Goal: Feedback & Contribution: Submit feedback/report problem

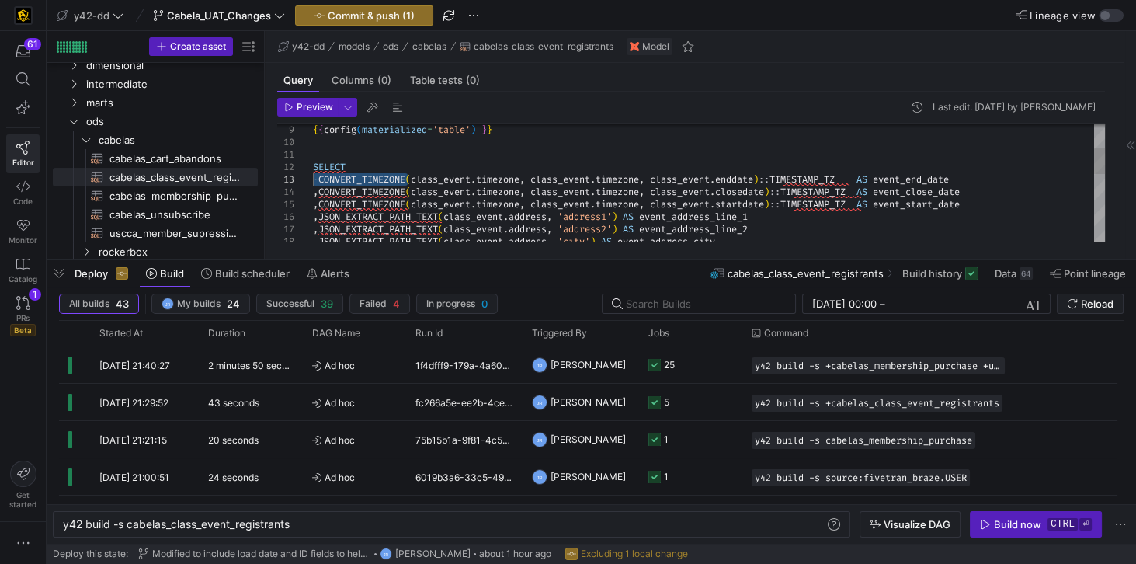
scroll to position [24, 200]
click at [341, 177] on div ", JSON_EXTRACT_PATH_TEXT ( class_event . address , 'address1' ) AS event_addres…" at bounding box center [709, 279] width 792 height 534
click at [317, 179] on div ", JSON_EXTRACT_PATH_TEXT ( class_event . address , 'address1' ) AS event_addres…" at bounding box center [709, 279] width 792 height 534
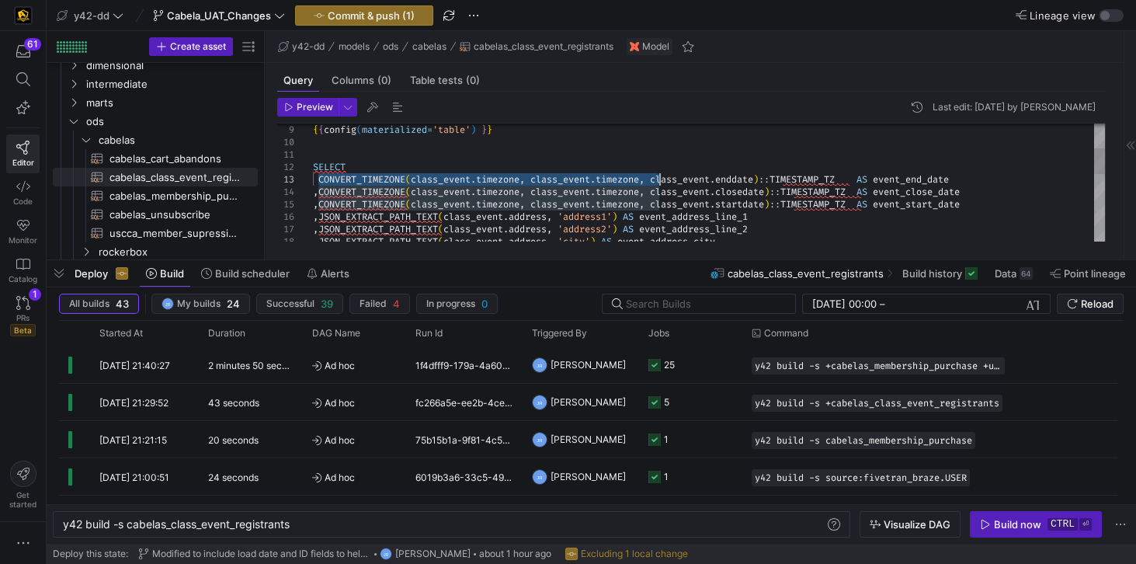
click at [657, 179] on div ", JSON_EXTRACT_PATH_TEXT ( class_event . address , 'address1' ) AS event_addres…" at bounding box center [709, 279] width 792 height 534
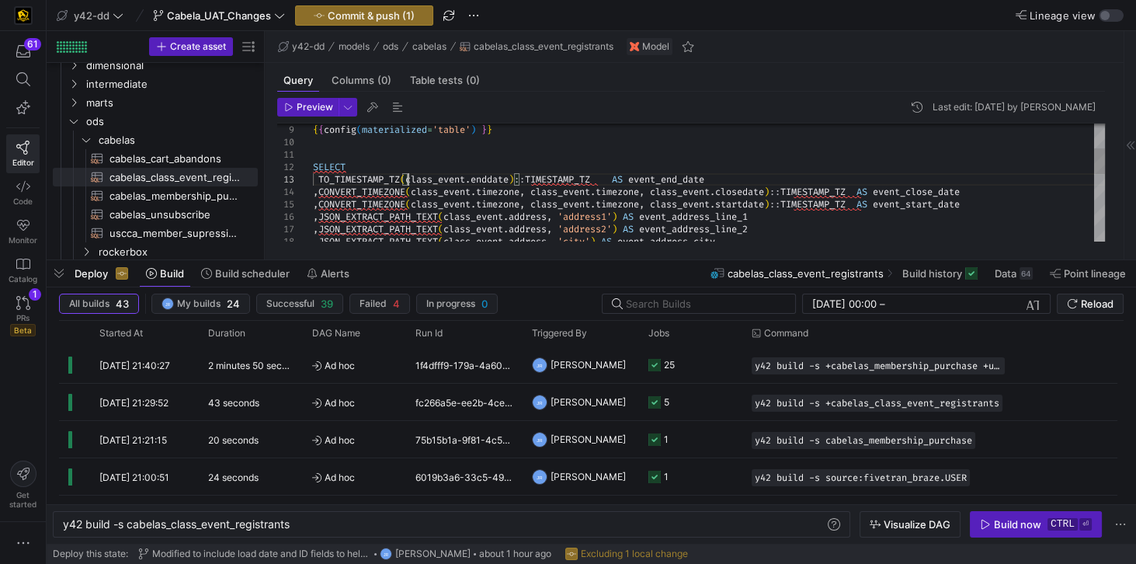
click at [517, 178] on div ", JSON_EXTRACT_PATH_TEXT ( class_event . address , 'address1' ) AS event_addres…" at bounding box center [709, 279] width 792 height 534
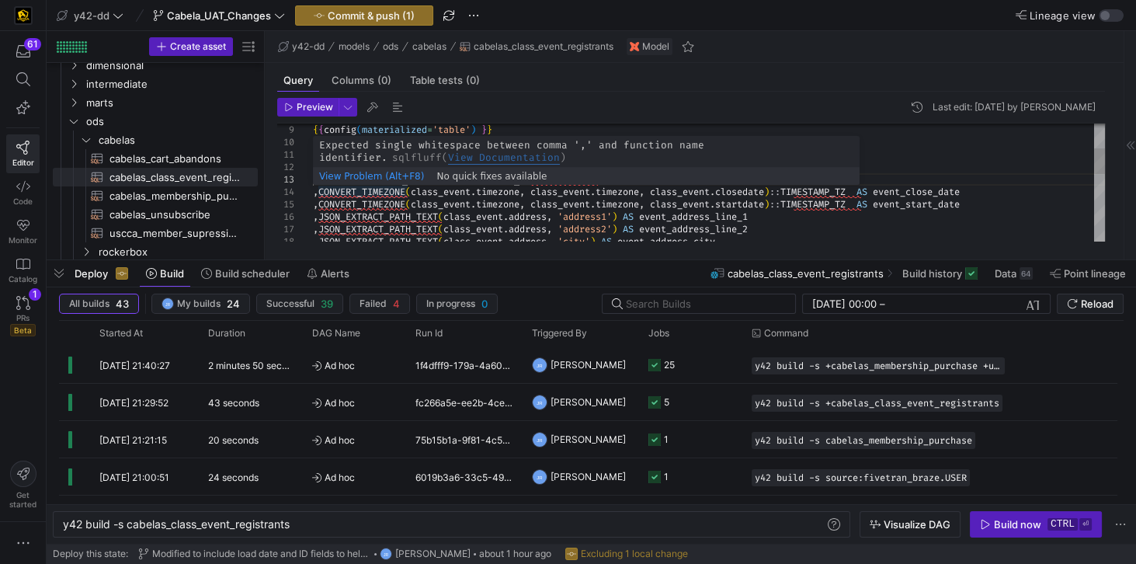
click at [319, 188] on div ", JSON_EXTRACT_PATH_TEXT ( class_event . address , 'address1' ) AS event_addres…" at bounding box center [709, 279] width 792 height 534
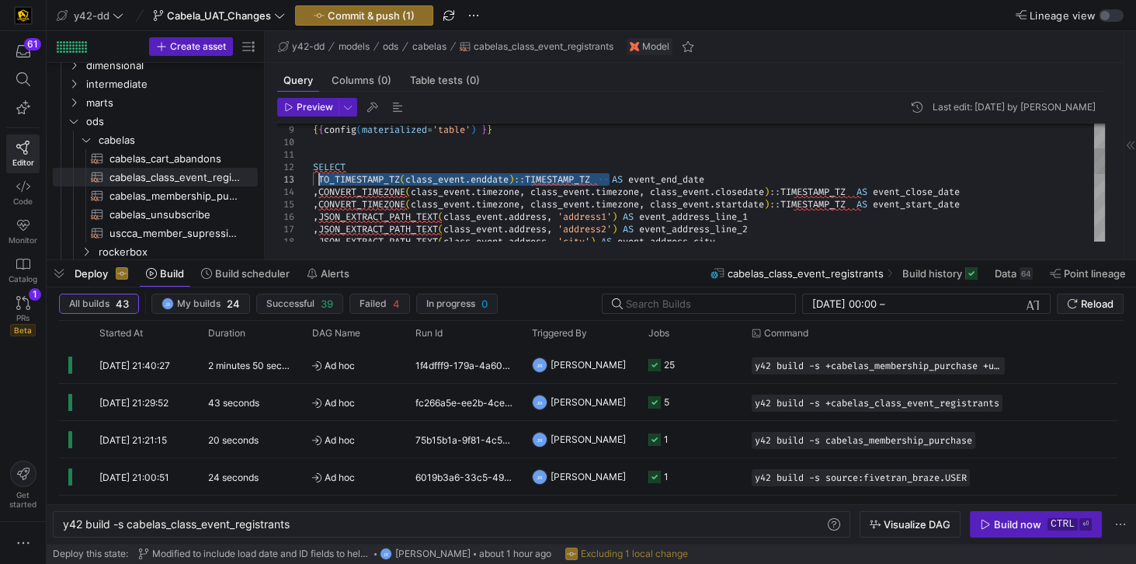
drag, startPoint x: 609, startPoint y: 178, endPoint x: 320, endPoint y: 181, distance: 288.9
click at [320, 181] on div ", JSON_EXTRACT_PATH_TEXT ( class_event . address , 'address1' ) AS event_addres…" at bounding box center [709, 279] width 792 height 534
click at [350, 193] on div ", JSON_EXTRACT_PATH_TEXT ( class_event . address , 'address1' ) AS event_addres…" at bounding box center [709, 279] width 792 height 534
drag, startPoint x: 318, startPoint y: 177, endPoint x: 409, endPoint y: 177, distance: 90.1
click at [409, 177] on div ", JSON_EXTRACT_PATH_TEXT ( class_event . address , 'address1' ) AS event_addres…" at bounding box center [709, 279] width 792 height 534
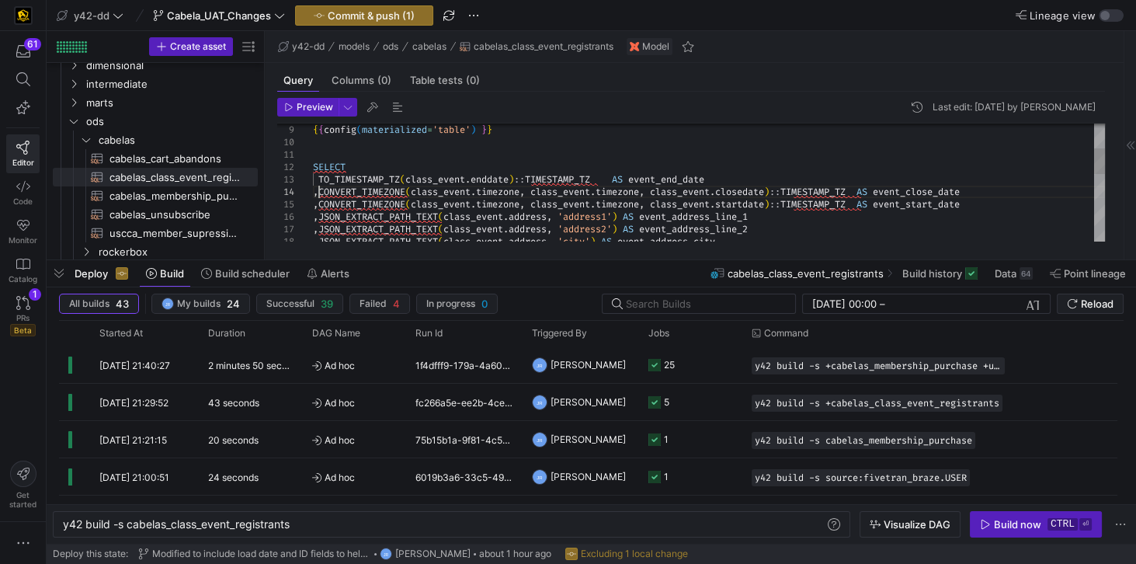
click at [318, 190] on div ", JSON_EXTRACT_PATH_TEXT ( class_event . address , 'address1' ) AS event_addres…" at bounding box center [709, 279] width 792 height 534
click at [409, 191] on div ", JSON_EXTRACT_PATH_TEXT ( class_event . address , 'address1' ) AS event_addres…" at bounding box center [709, 279] width 792 height 534
click at [331, 200] on div ", JSON_EXTRACT_PATH_TEXT ( class_event . address , 'address1' ) AS event_addres…" at bounding box center [709, 279] width 792 height 534
click at [410, 189] on div ", JSON_EXTRACT_PATH_TEXT ( class_event . address , 'address1' ) AS event_addres…" at bounding box center [709, 279] width 792 height 534
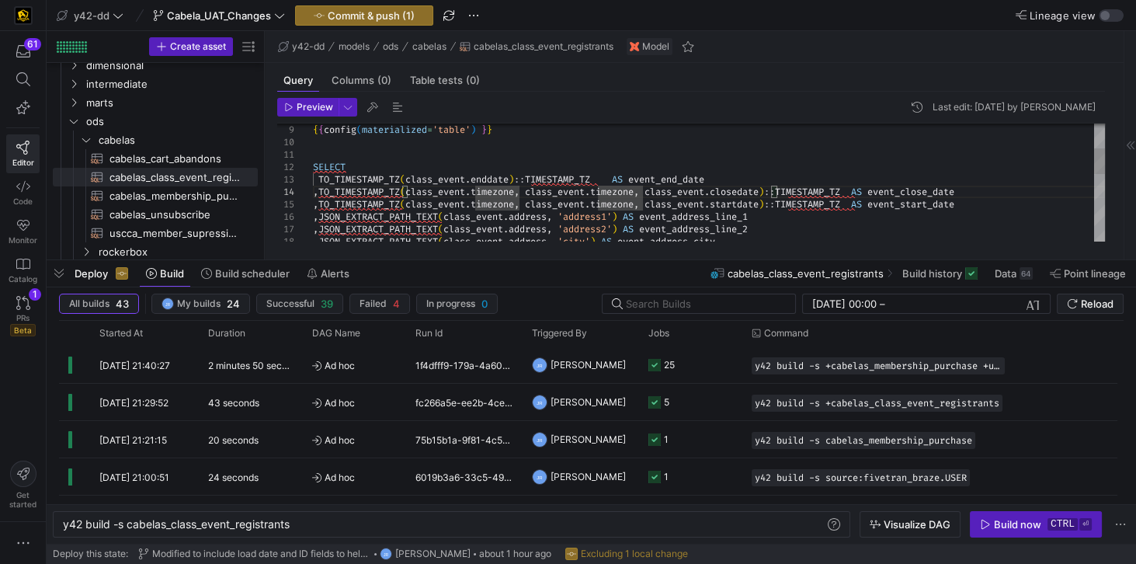
click at [520, 191] on div ", JSON_EXTRACT_PATH_TEXT ( class_event . address , 'address1' ) AS event_addres…" at bounding box center [709, 279] width 792 height 534
drag, startPoint x: 409, startPoint y: 190, endPoint x: 653, endPoint y: 193, distance: 244.7
click at [653, 193] on div ", JSON_EXTRACT_PATH_TEXT ( class_event . address , 'address1' ) AS event_addres…" at bounding box center [709, 279] width 792 height 534
drag, startPoint x: 407, startPoint y: 203, endPoint x: 649, endPoint y: 201, distance: 241.6
click at [649, 201] on div ", JSON_EXTRACT_PATH_TEXT ( class_event . address , 'address1' ) AS event_addres…" at bounding box center [709, 279] width 792 height 534
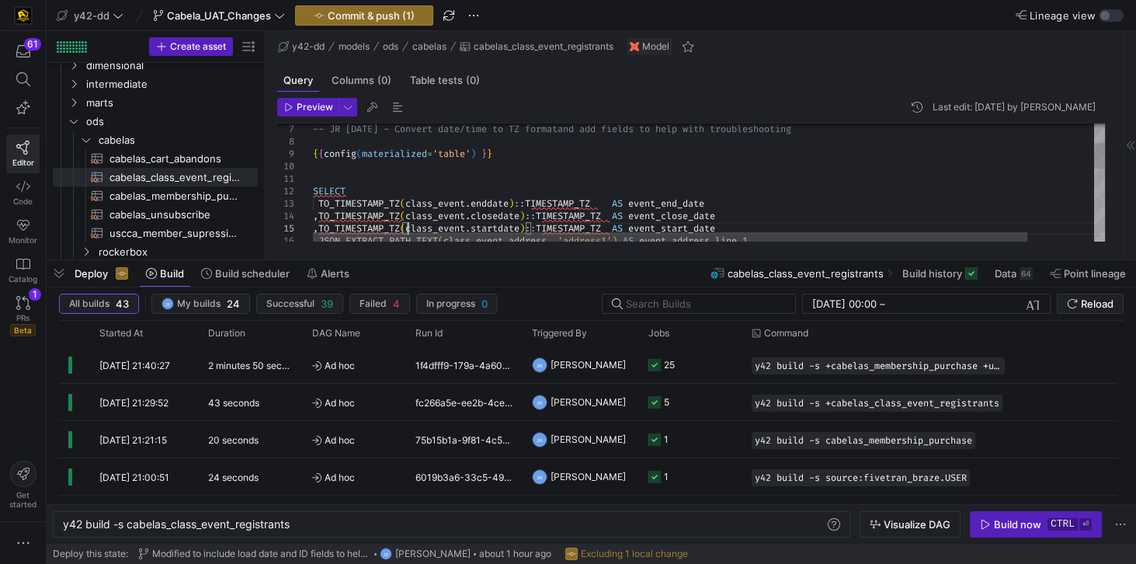
click at [315, 201] on div ", JSON_EXTRACT_PATH_TEXT ( class_event . address , 'address1' ) AS event_addres…" at bounding box center [746, 308] width 866 height 544
type textarea "SELECT TO_TIMESTAMP_TZ(class_event.enddate)::TIMESTAMP_TZ AS event_end_date ,TO…"
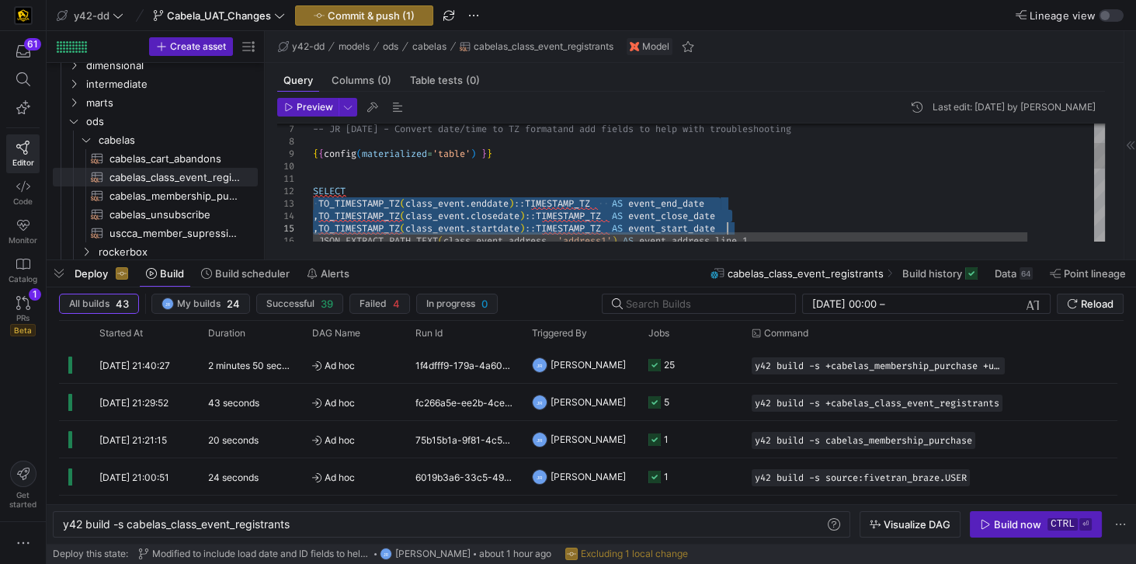
click at [758, 229] on div ", JSON_EXTRACT_PATH_TEXT ( class_event . address , 'address1' ) AS event_addres…" at bounding box center [746, 308] width 866 height 544
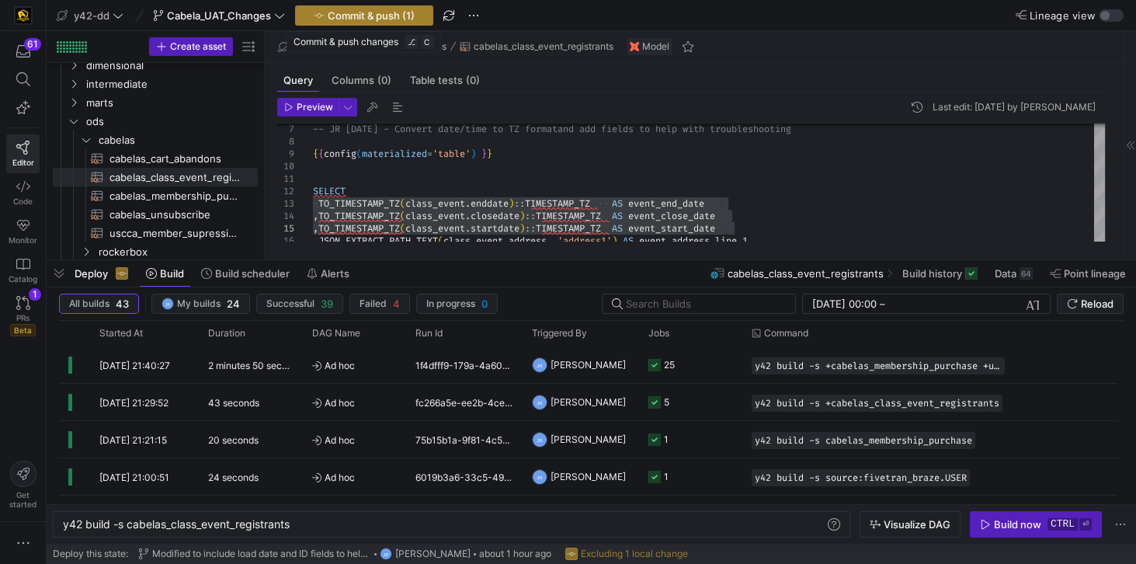
click at [354, 16] on span "Commit & push (1)" at bounding box center [371, 15] width 87 height 12
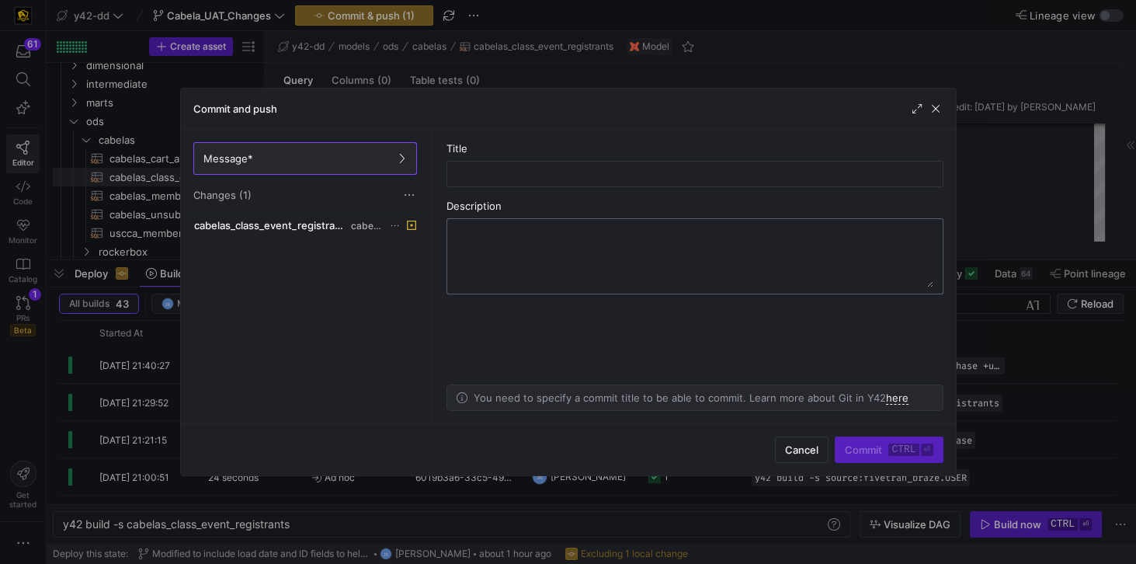
click at [489, 257] on textarea at bounding box center [695, 256] width 477 height 62
click at [482, 165] on div at bounding box center [695, 174] width 471 height 25
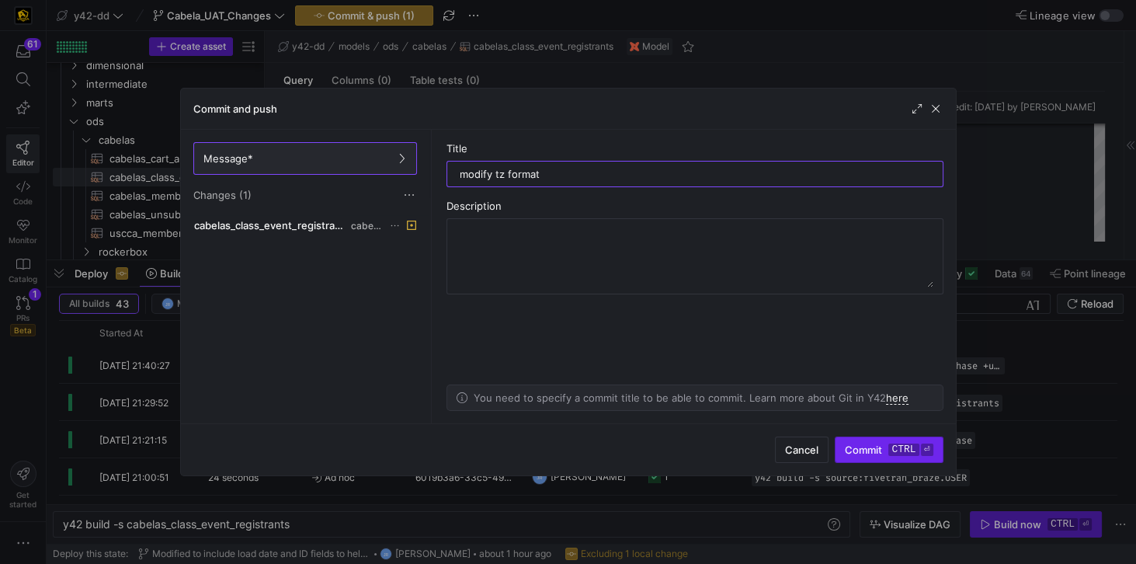
type input "modify tz format"
click at [868, 449] on span "Commit ctrl ⏎" at bounding box center [889, 449] width 88 height 12
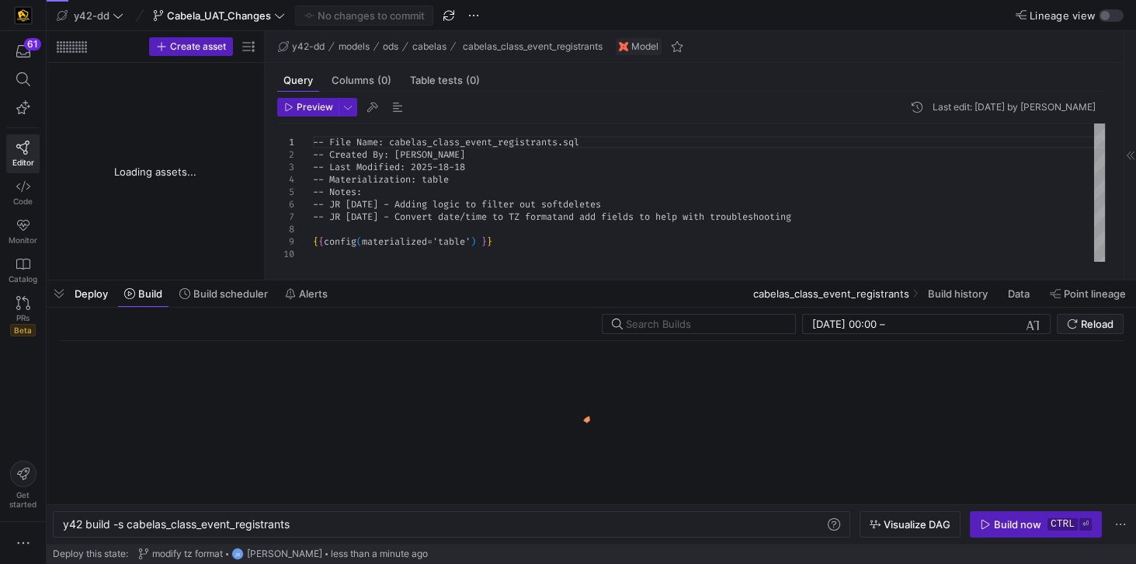
type textarea "y42 build -s cabelas_class_event_registrants"
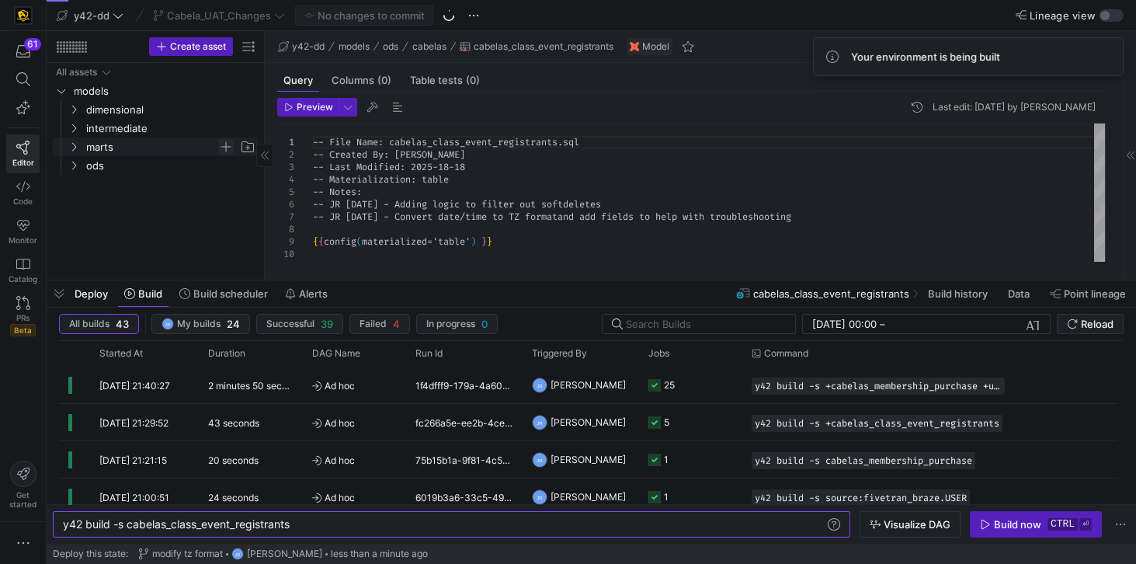
scroll to position [0, 228]
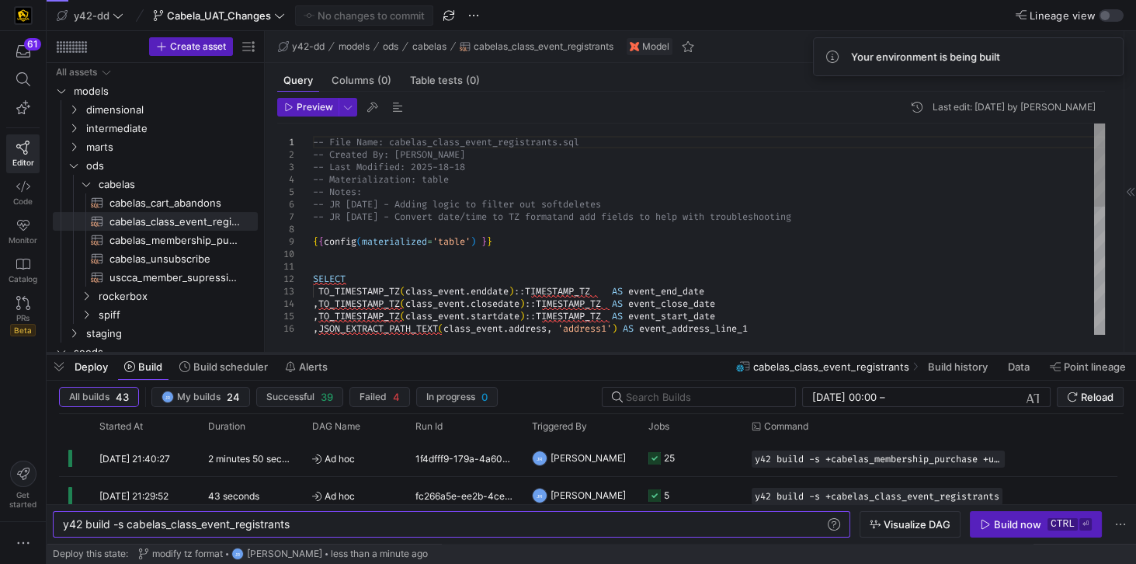
drag, startPoint x: 343, startPoint y: 281, endPoint x: 360, endPoint y: 354, distance: 75.2
click at [360, 354] on div at bounding box center [592, 353] width 1090 height 6
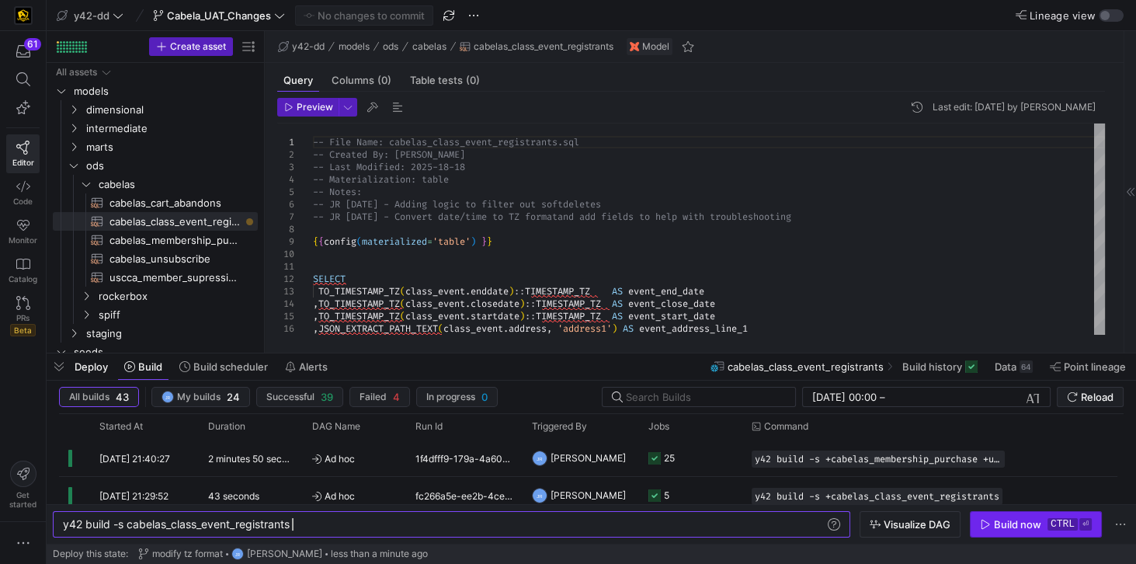
click at [1035, 532] on span "button" at bounding box center [1036, 524] width 130 height 25
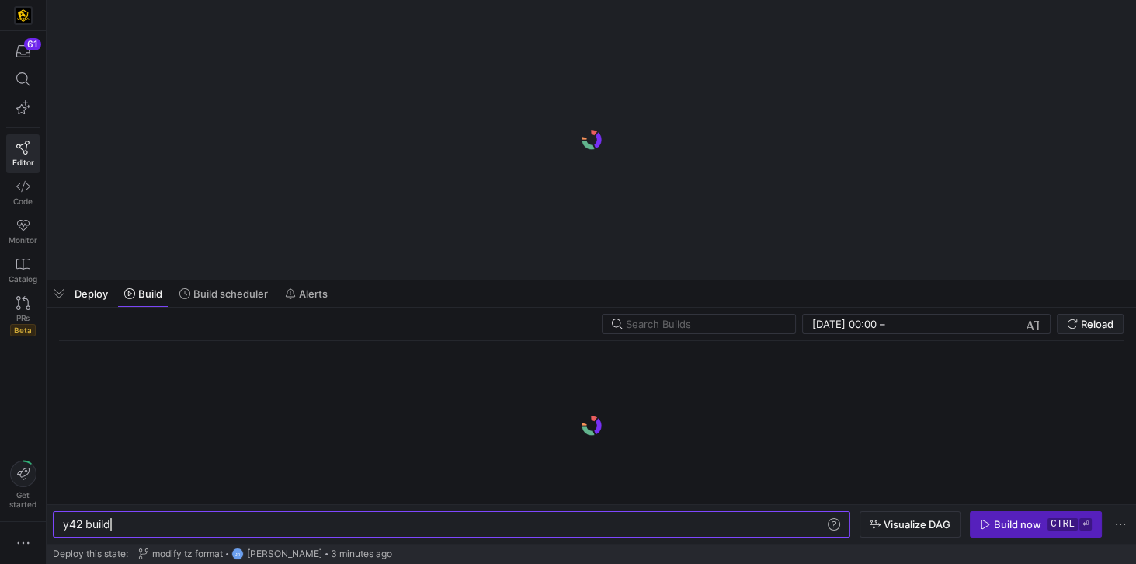
scroll to position [0, 47]
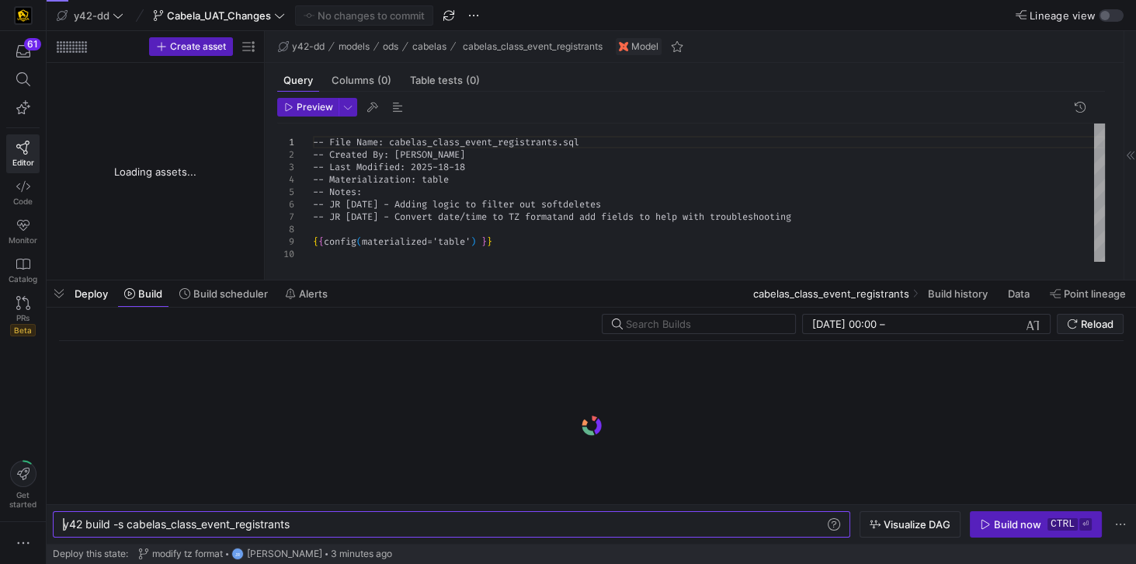
type textarea "y42 build -s cabelas_class_event_registrants"
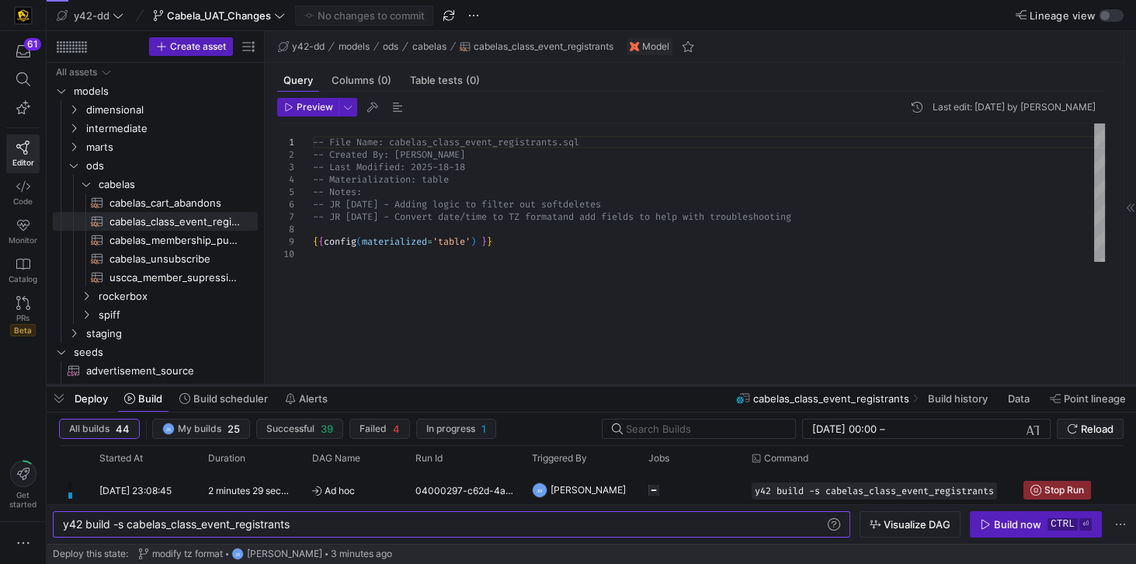
drag, startPoint x: 483, startPoint y: 279, endPoint x: 490, endPoint y: 384, distance: 105.1
click at [490, 384] on div at bounding box center [592, 385] width 1090 height 6
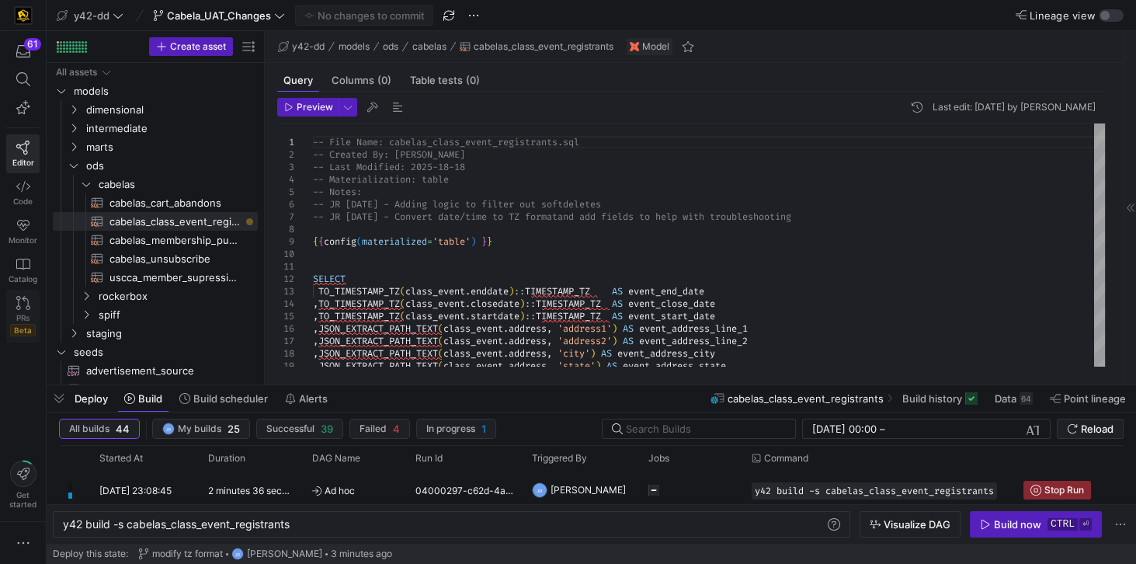
click at [31, 304] on link "PRs Beta" at bounding box center [22, 316] width 33 height 53
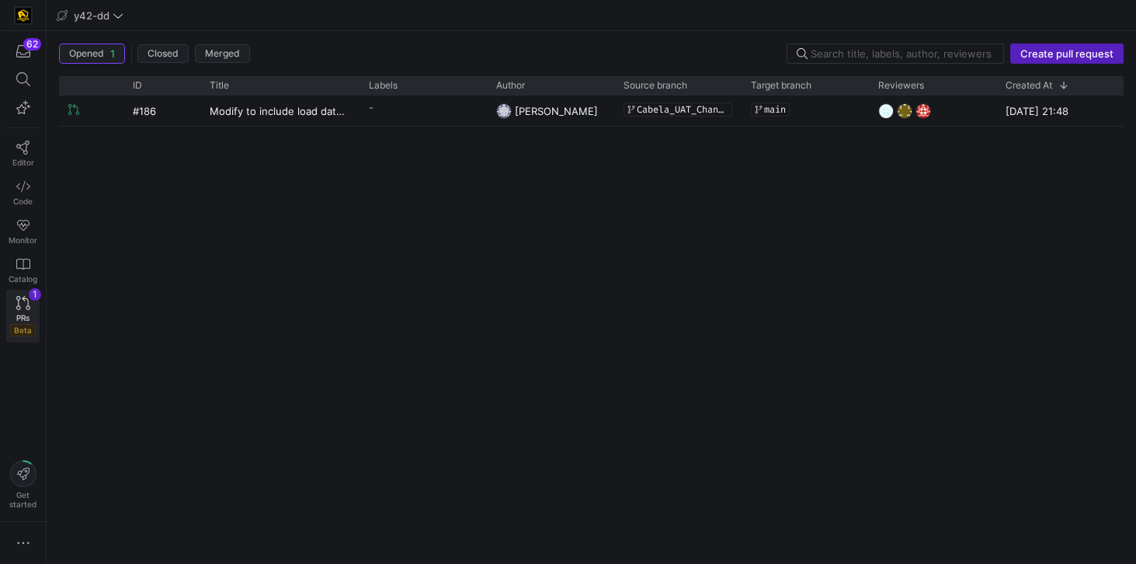
click at [25, 308] on link "PRs Beta 1" at bounding box center [22, 316] width 33 height 53
click at [19, 307] on icon at bounding box center [23, 303] width 14 height 14
click at [26, 158] on span "Editor" at bounding box center [23, 162] width 22 height 9
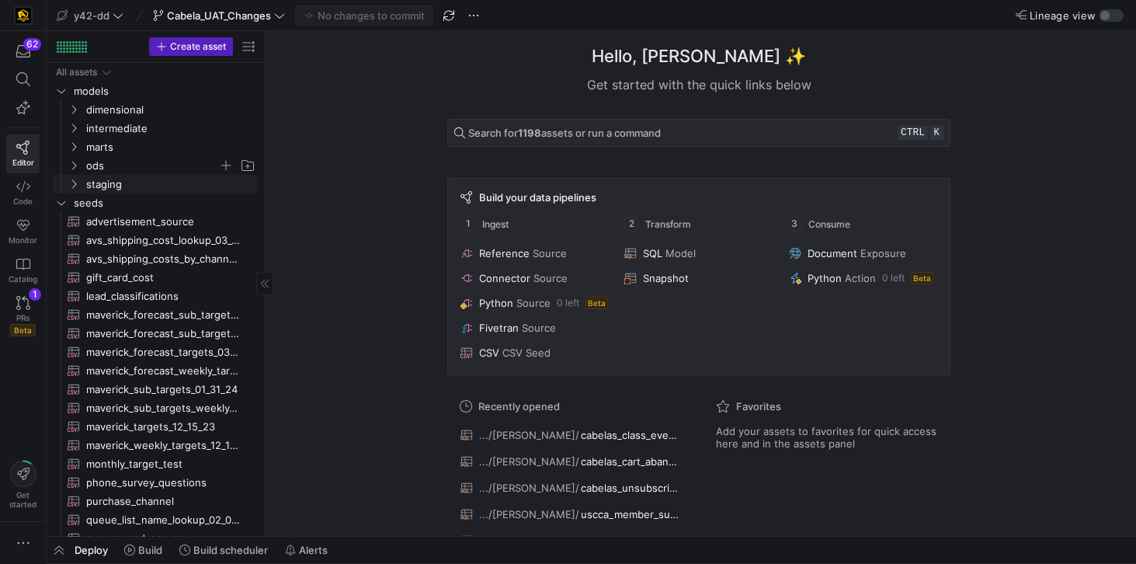
click at [105, 158] on span "ods" at bounding box center [152, 166] width 132 height 18
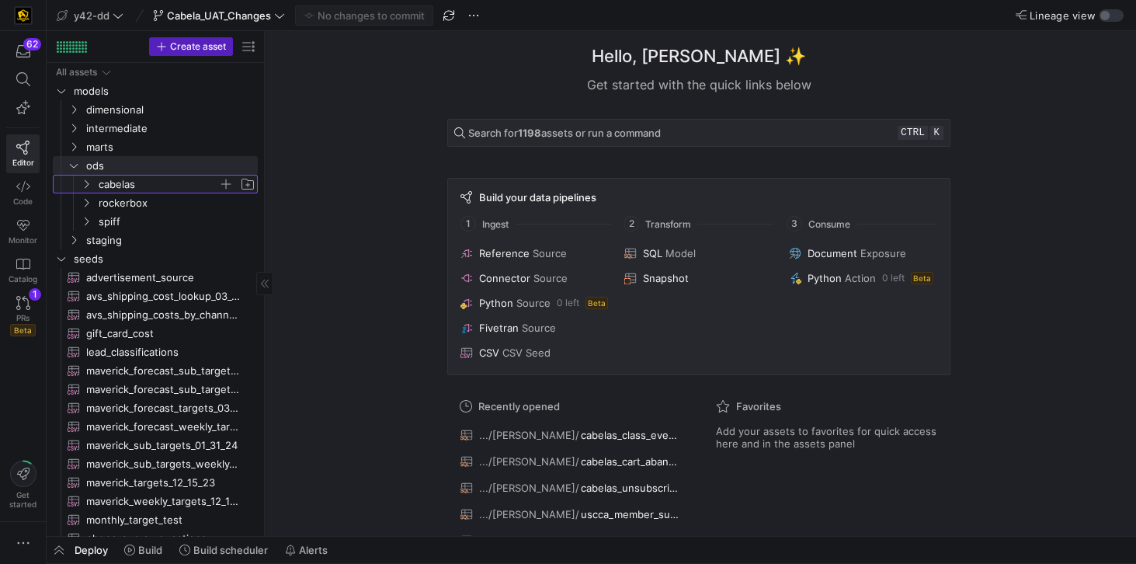
click at [109, 183] on span "cabelas" at bounding box center [159, 185] width 120 height 18
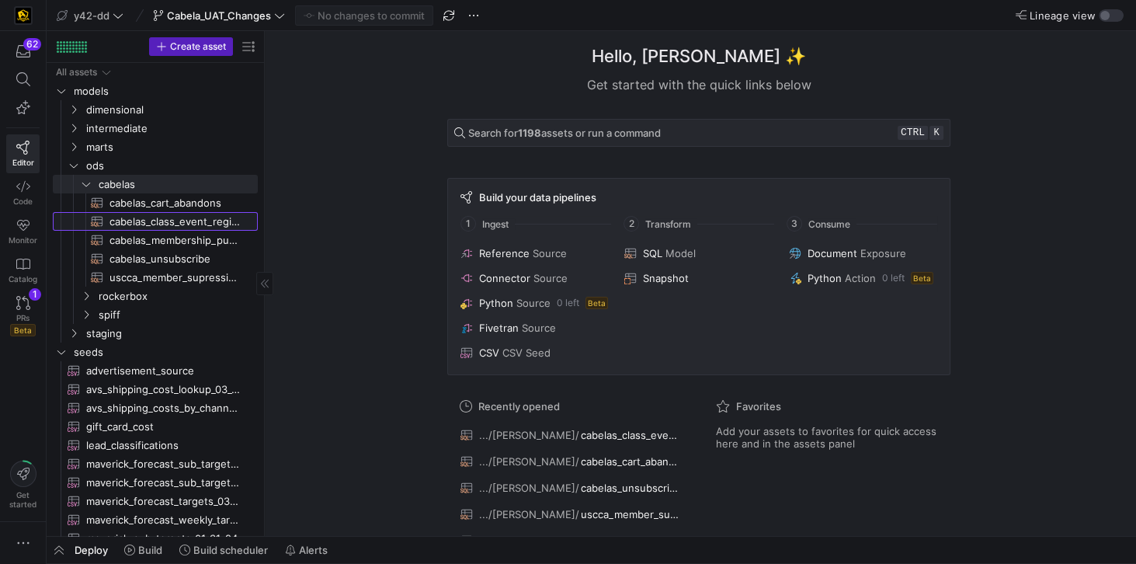
click at [176, 224] on span "cabelas_class_event_registrants​​​​​​​​​​" at bounding box center [175, 222] width 130 height 18
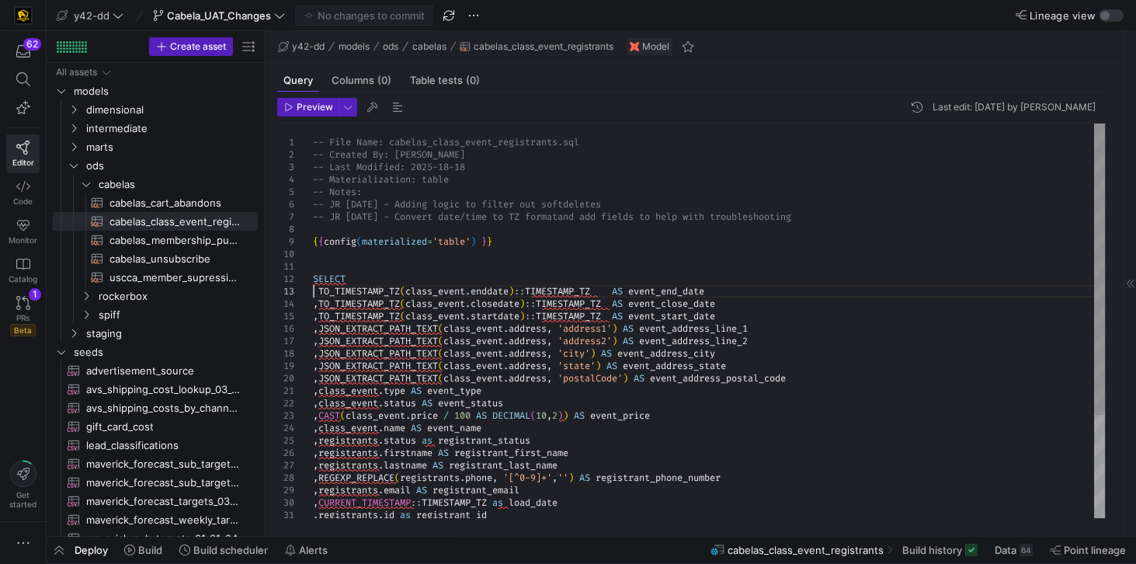
click at [315, 290] on div "-- File Name: cabelas_class_event_registrants.sql -- Created By: Jess Rabida --…" at bounding box center [709, 390] width 792 height 534
drag, startPoint x: 313, startPoint y: 288, endPoint x: 743, endPoint y: 315, distance: 430.3
click at [743, 315] on div "-- File Name: cabelas_class_event_registrants.sql -- Created By: Jess Rabida --…" at bounding box center [709, 390] width 792 height 534
click at [742, 315] on div "-- File Name: cabelas_class_event_registrants.sql -- Created By: Jess Rabida --…" at bounding box center [709, 390] width 792 height 534
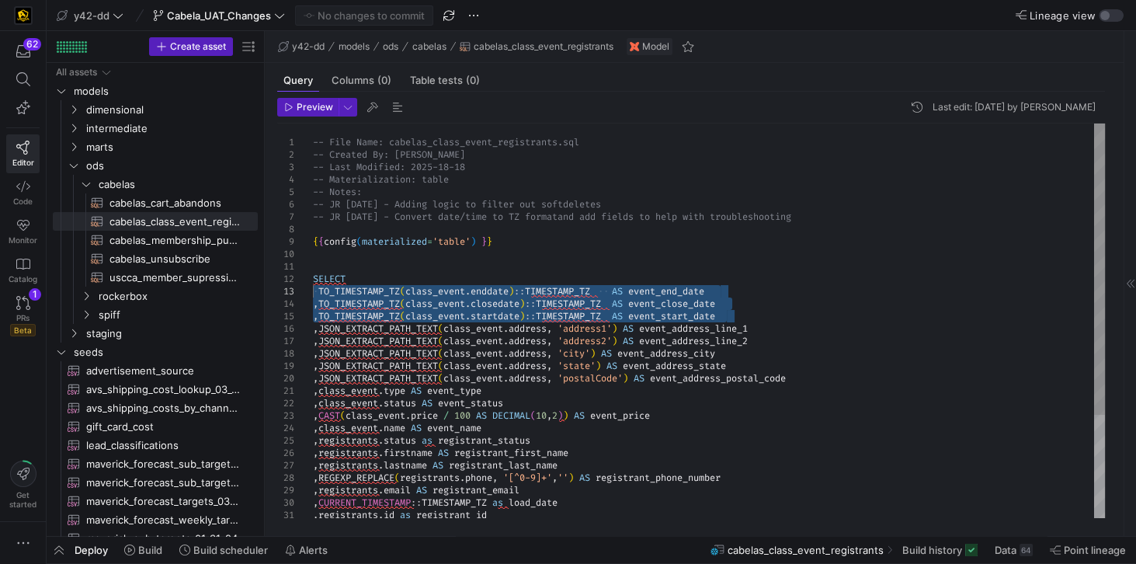
drag, startPoint x: 742, startPoint y: 315, endPoint x: 300, endPoint y: 287, distance: 442.9
click at [313, 287] on div "-- File Name: cabelas_class_event_registrants.sql -- Created By: Jess Rabida --…" at bounding box center [709, 390] width 792 height 534
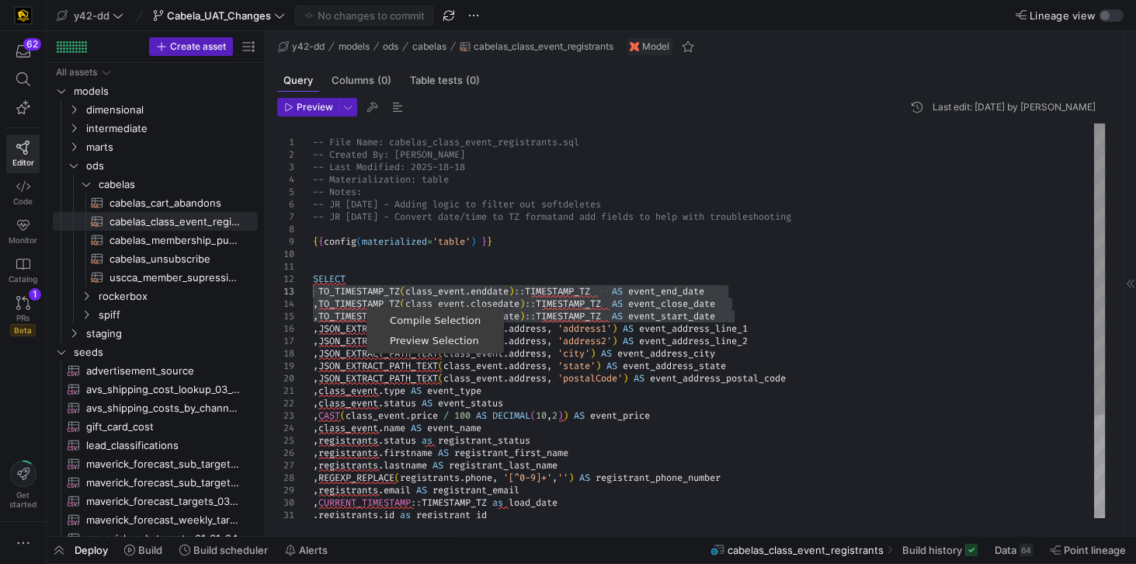
click at [365, 297] on div "-- File Name: cabelas_class_event_registrants.sql -- Created By: Jess Rabida --…" at bounding box center [709, 390] width 792 height 534
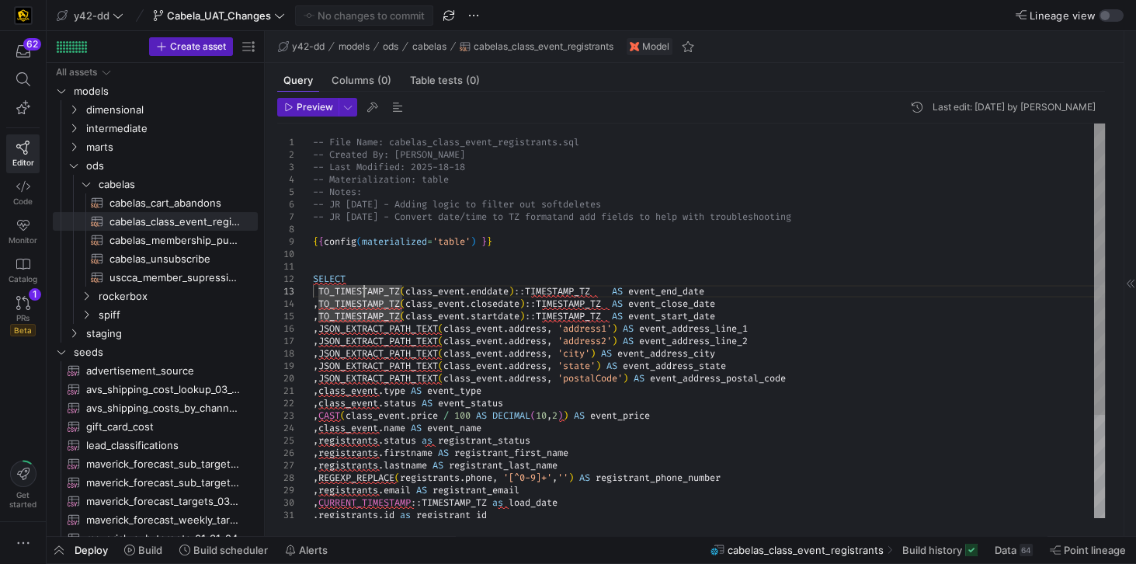
drag, startPoint x: 313, startPoint y: 290, endPoint x: 700, endPoint y: 315, distance: 387.6
click at [700, 315] on div "-- File Name: cabelas_class_event_registrants.sql -- Created By: Jess Rabida --…" at bounding box center [709, 390] width 792 height 534
click at [736, 316] on div "-- File Name: cabelas_class_event_registrants.sql -- Created By: Jess Rabida --…" at bounding box center [709, 390] width 792 height 534
click at [737, 317] on div "-- File Name: cabelas_class_event_registrants.sql -- Created By: Jess Rabida --…" at bounding box center [709, 390] width 792 height 534
click at [163, 199] on span "cabelas_cart_abandons​​​​​​​​​​" at bounding box center [175, 203] width 130 height 18
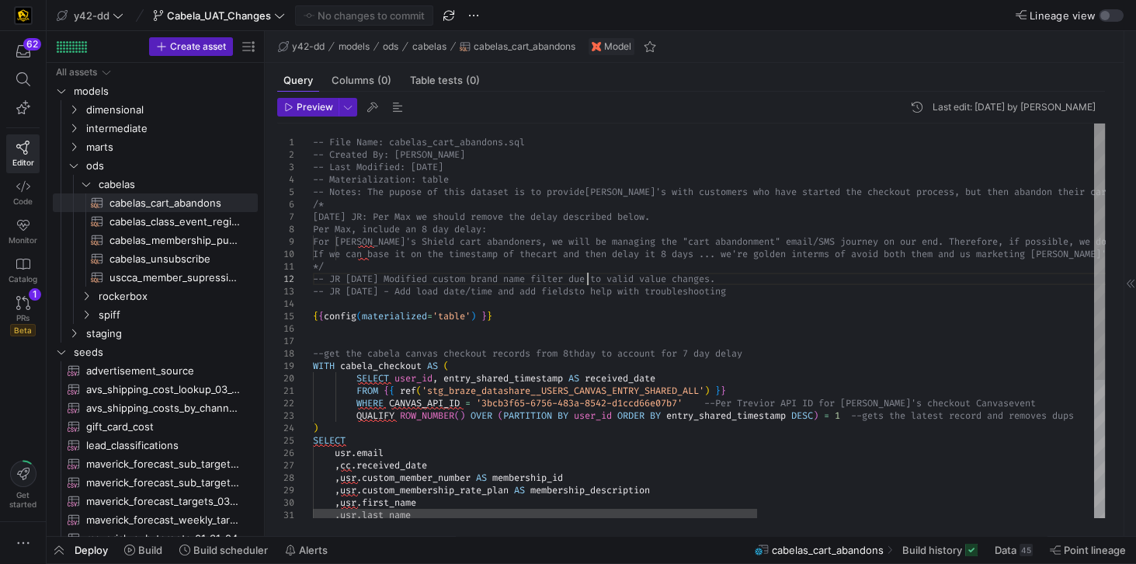
click at [585, 275] on div "-- File Name: cabelas_cart_abandons.sql -- Created By: Jess Rabida -- Last Modi…" at bounding box center [1009, 426] width 1392 height 606
click at [525, 177] on div "-- File Name: cabelas_cart_abandons.sql -- Created By: Jess Rabida -- Last Modi…" at bounding box center [1009, 426] width 1392 height 606
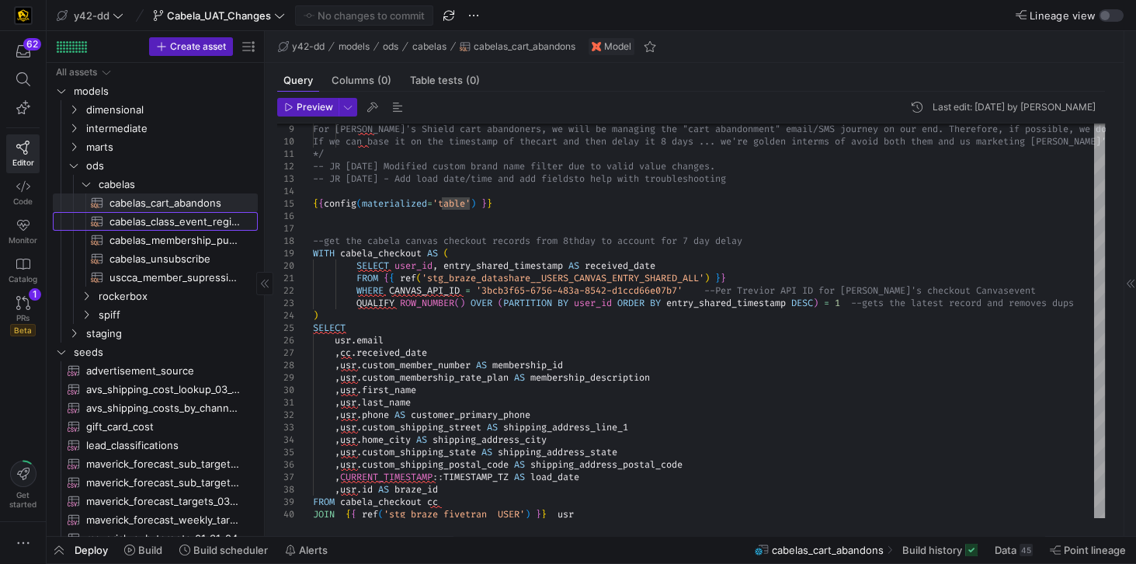
click at [162, 219] on span "cabelas_class_event_registrants​​​​​​​​​​" at bounding box center [175, 222] width 130 height 18
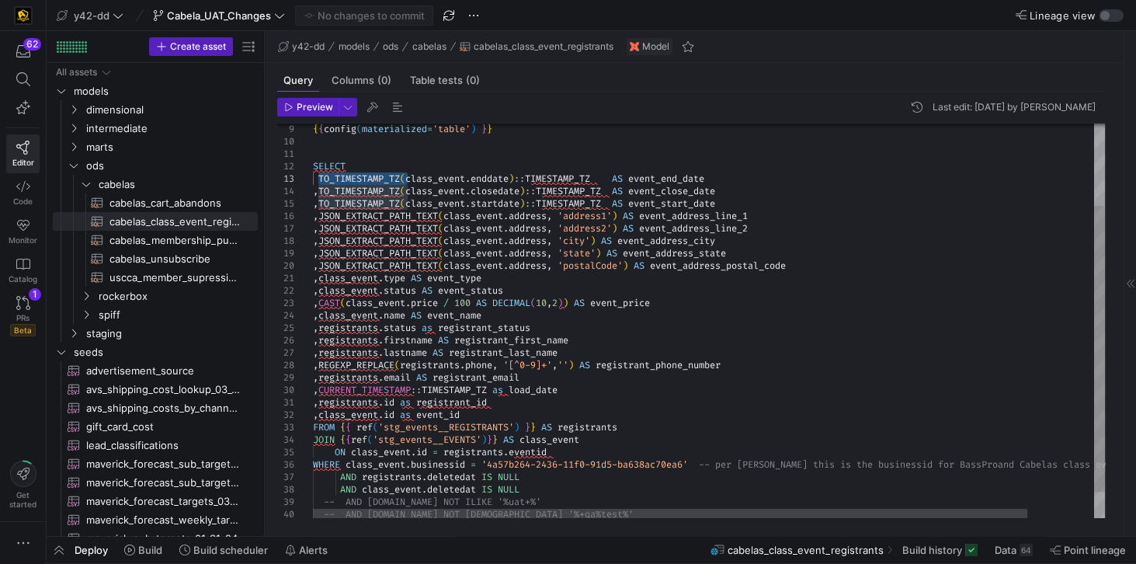
drag, startPoint x: 317, startPoint y: 176, endPoint x: 407, endPoint y: 176, distance: 90.1
click at [407, 176] on div "{ { config ( materialized = 'table' ) } } SELECT TO_TIMESTAMP_TZ ( class_event …" at bounding box center [746, 283] width 866 height 544
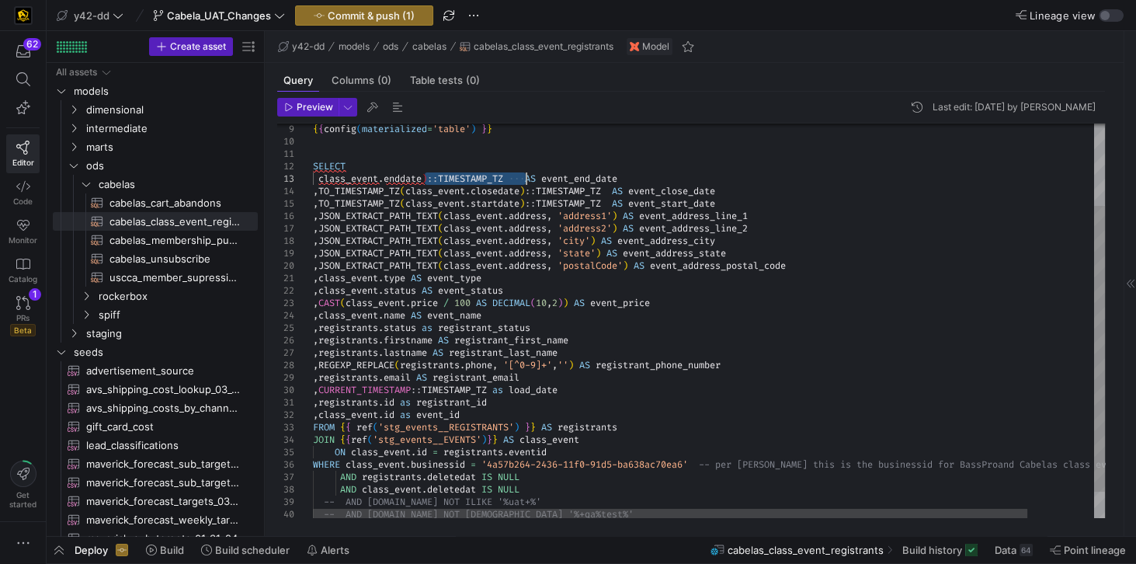
drag, startPoint x: 426, startPoint y: 177, endPoint x: 525, endPoint y: 183, distance: 99.6
click at [525, 183] on div "{ { config ( materialized = 'table' ) } } SELECT class_event . enddate ) :: TIM…" at bounding box center [746, 283] width 866 height 544
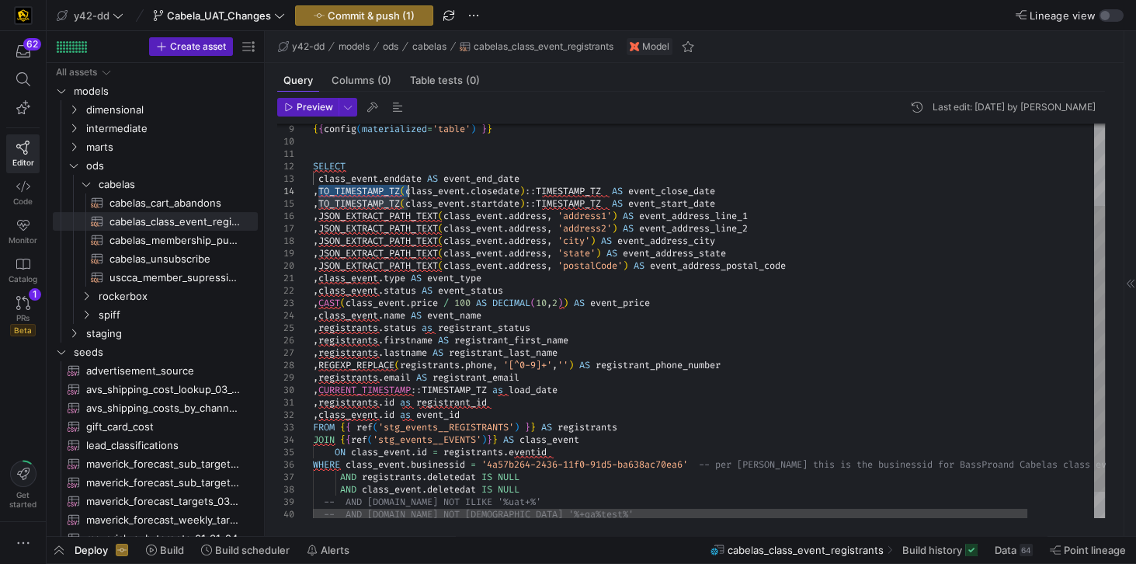
drag, startPoint x: 318, startPoint y: 190, endPoint x: 405, endPoint y: 190, distance: 87.0
click at [405, 190] on div "{ { config ( materialized = 'table' ) } } SELECT class_event . enddate AS event…" at bounding box center [746, 283] width 866 height 544
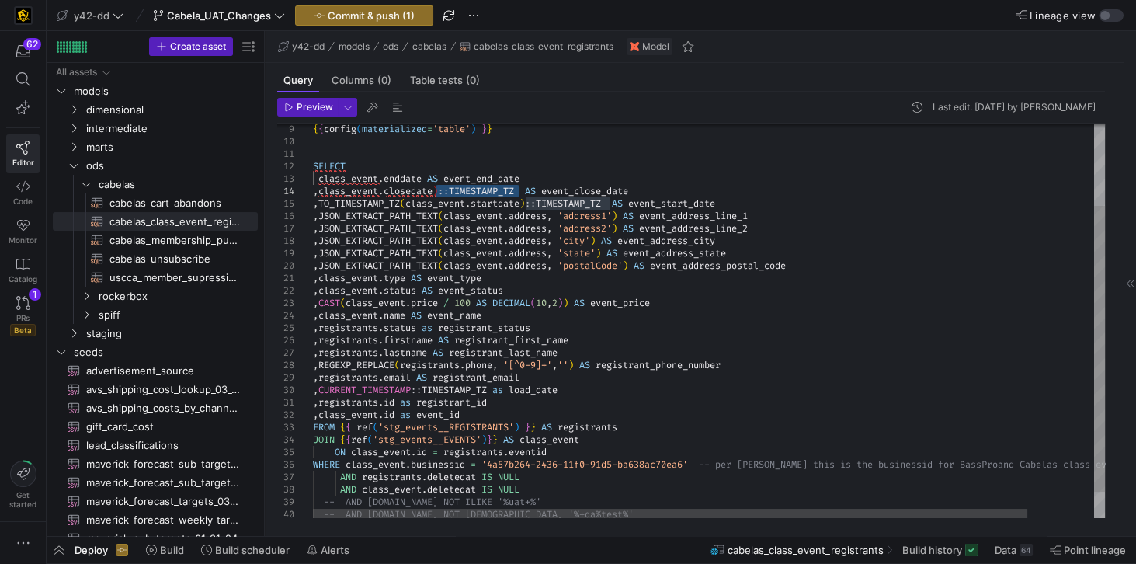
drag, startPoint x: 436, startPoint y: 191, endPoint x: 522, endPoint y: 190, distance: 86.2
click at [522, 190] on div "{ { config ( materialized = 'table' ) } } SELECT class_event . enddate AS event…" at bounding box center [746, 283] width 866 height 544
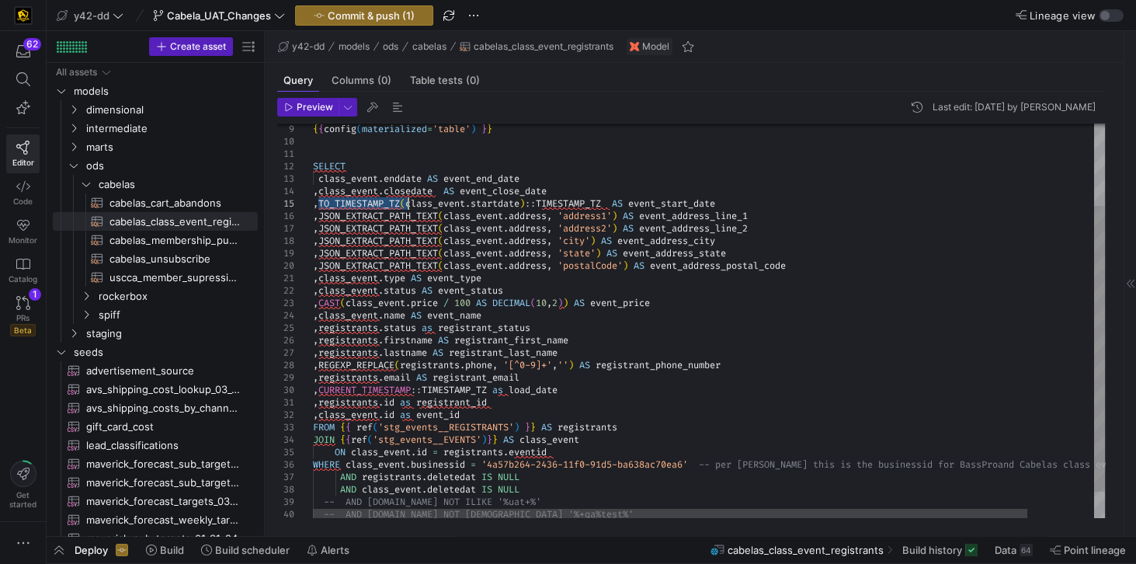
drag, startPoint x: 318, startPoint y: 200, endPoint x: 405, endPoint y: 200, distance: 87.0
click at [405, 200] on div "{ { config ( materialized = 'table' ) } } SELECT class_event . enddate AS event…" at bounding box center [746, 283] width 866 height 544
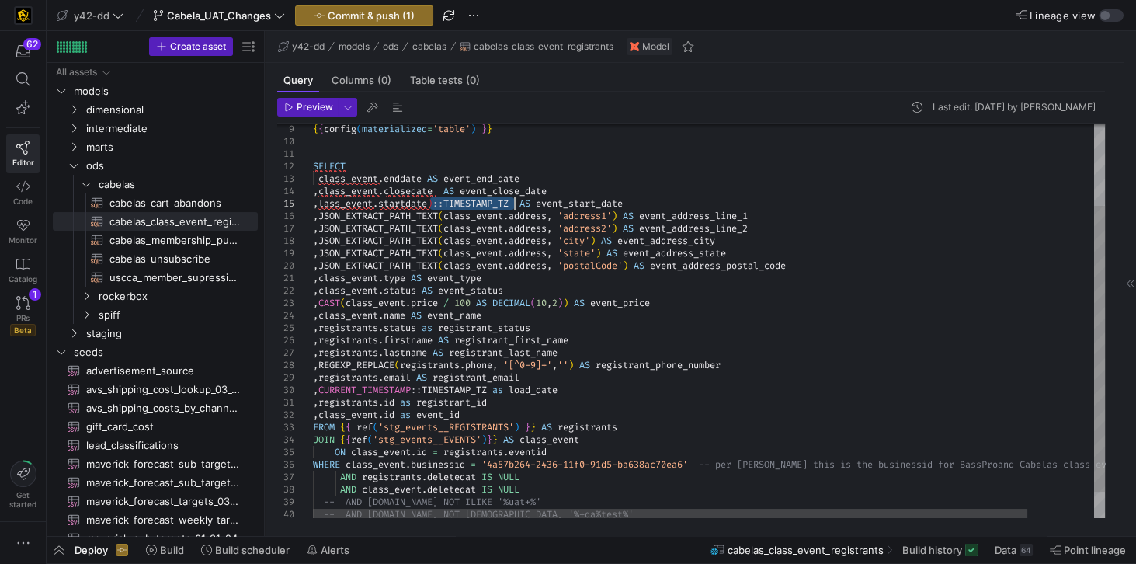
drag, startPoint x: 431, startPoint y: 203, endPoint x: 516, endPoint y: 203, distance: 84.7
click at [516, 203] on div "{ { config ( materialized = 'table' ) } } SELECT class_event . enddate AS event…" at bounding box center [746, 283] width 866 height 544
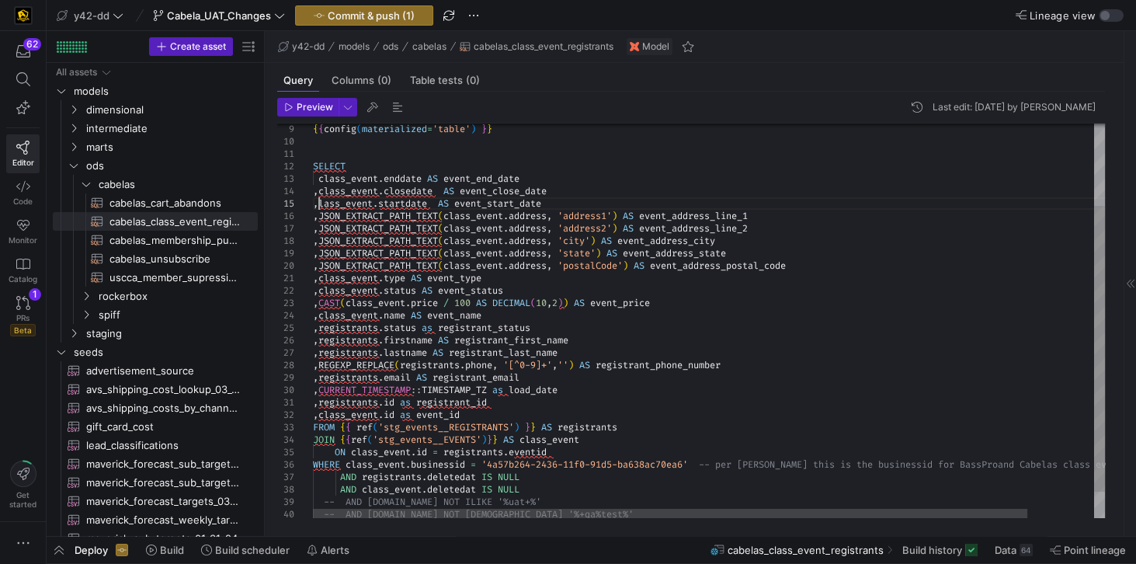
click at [320, 203] on div "{ { config ( materialized = 'table' ) } } SELECT class_event . enddate AS event…" at bounding box center [746, 283] width 866 height 544
click at [1001, 308] on div "{ { config ( materialized = 'table' ) } } SELECT class_event . enddate AS event…" at bounding box center [746, 283] width 866 height 544
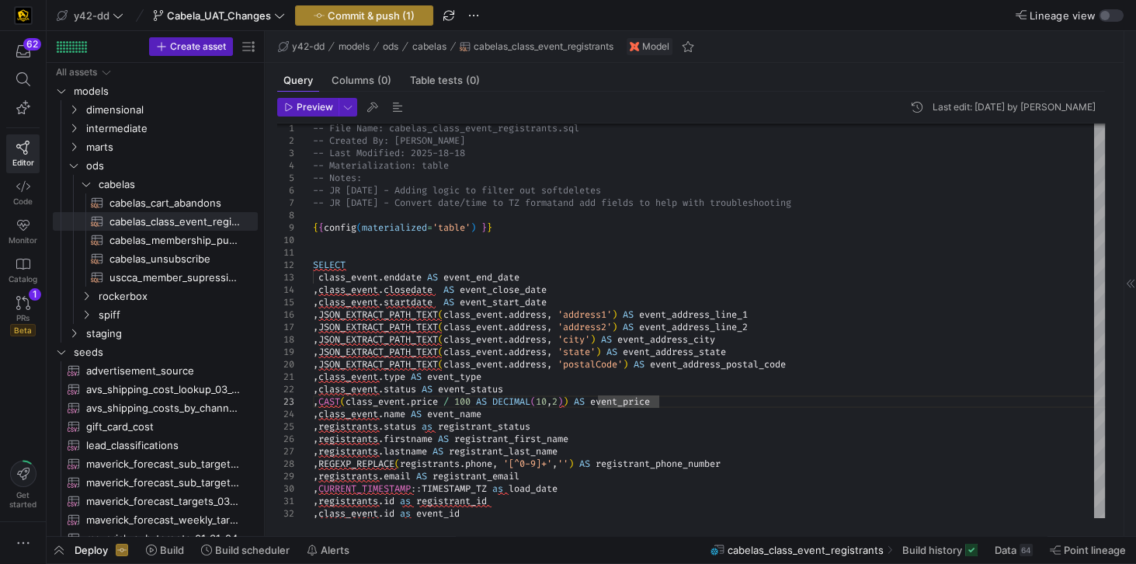
type textarea ",class_event.type AS event_type ,class_event.status AS event_status ,CAST(class…"
click at [329, 14] on span "Commit & push (1)" at bounding box center [371, 15] width 87 height 12
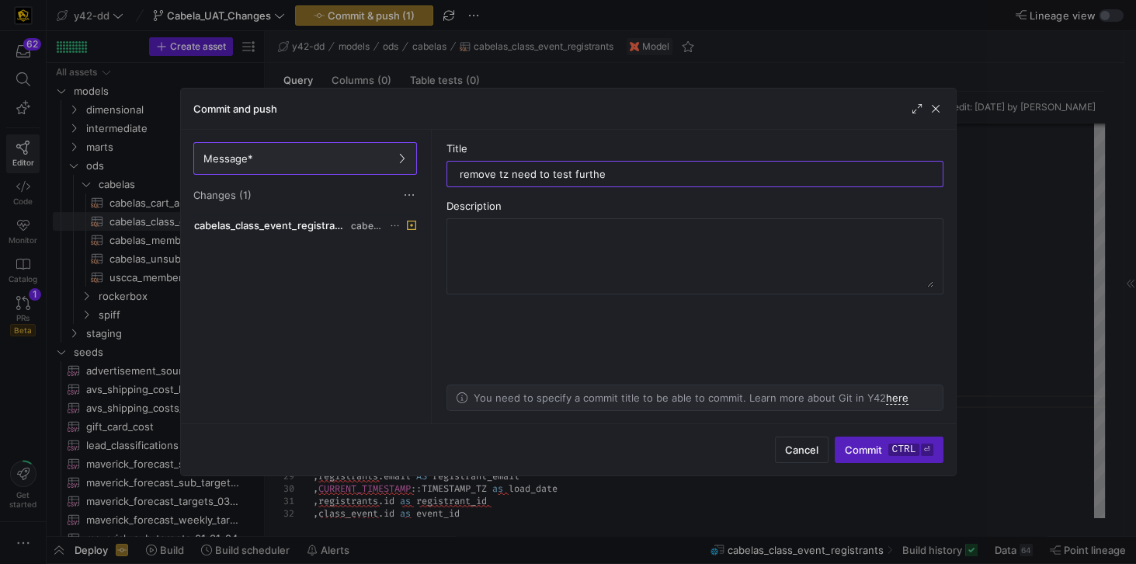
type input "remove tz need to test further"
click at [329, 220] on span "cabelas_class_event_registrants.sql" at bounding box center [271, 225] width 154 height 12
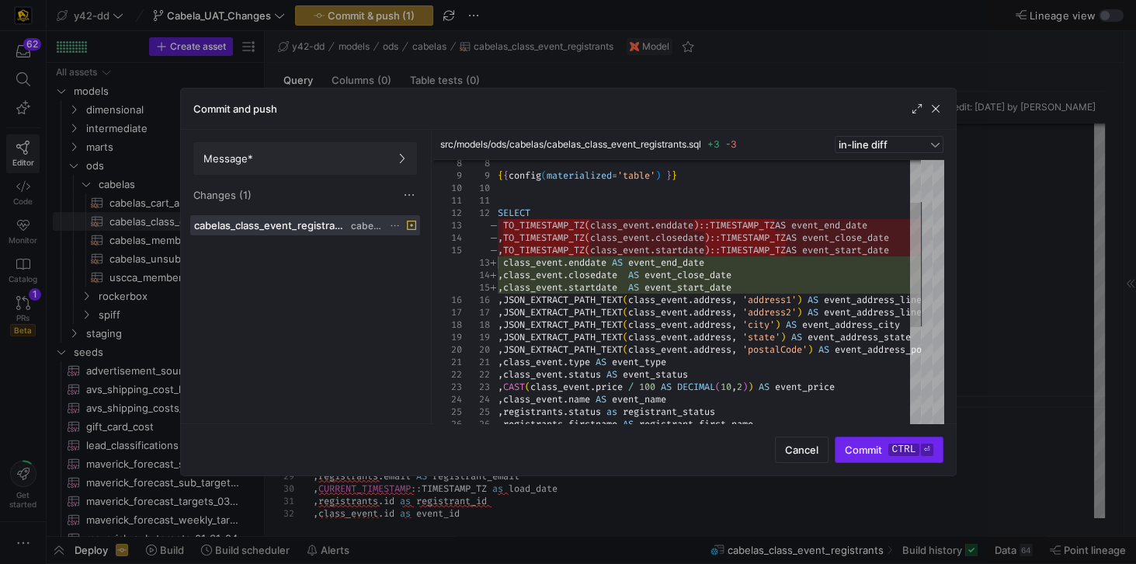
click at [856, 450] on span "Commit ctrl ⏎" at bounding box center [889, 449] width 88 height 12
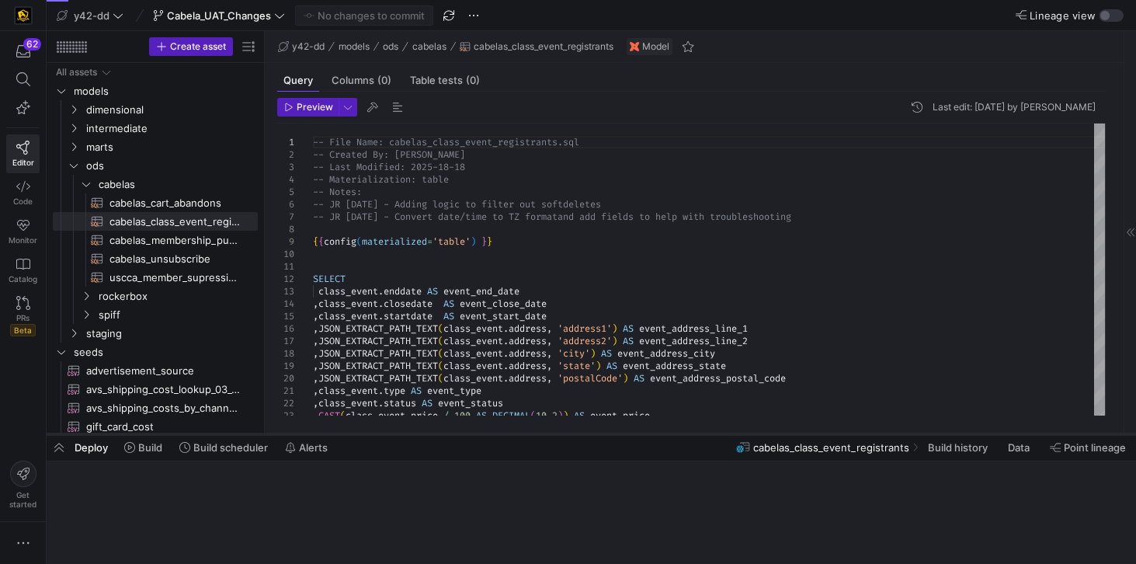
drag, startPoint x: 348, startPoint y: 537, endPoint x: 365, endPoint y: 433, distance: 105.5
click at [365, 433] on div at bounding box center [592, 434] width 1090 height 6
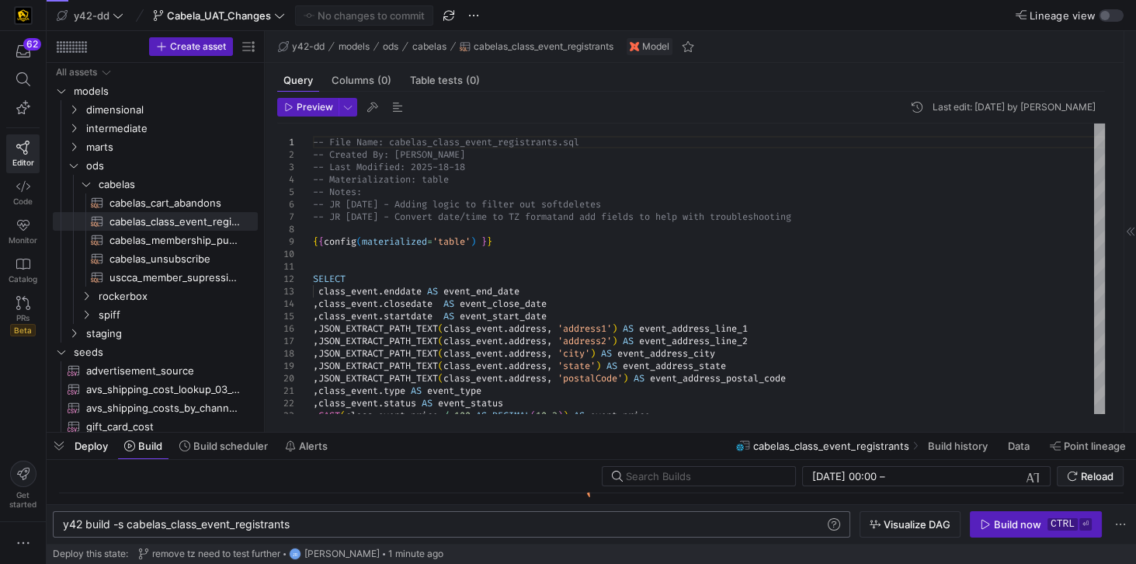
click at [327, 523] on div "y42 build -s cabelas_class_event_registrants" at bounding box center [445, 524] width 764 height 12
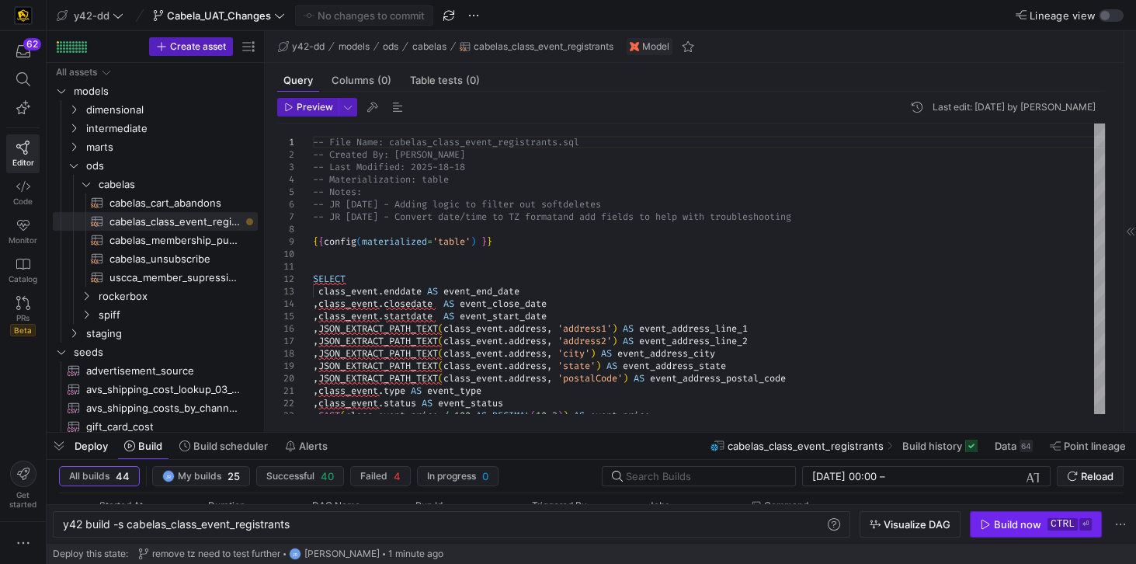
click at [1011, 528] on div "Build now" at bounding box center [1017, 524] width 47 height 12
click at [435, 371] on div "-- File Name: cabelas_class_event_registrants.sql -- Created By: Jess Rabida --…" at bounding box center [709, 390] width 792 height 534
type textarea "SELECT class_event.enddate AS event_end_date ,class_event.closedate AS event_cl…"
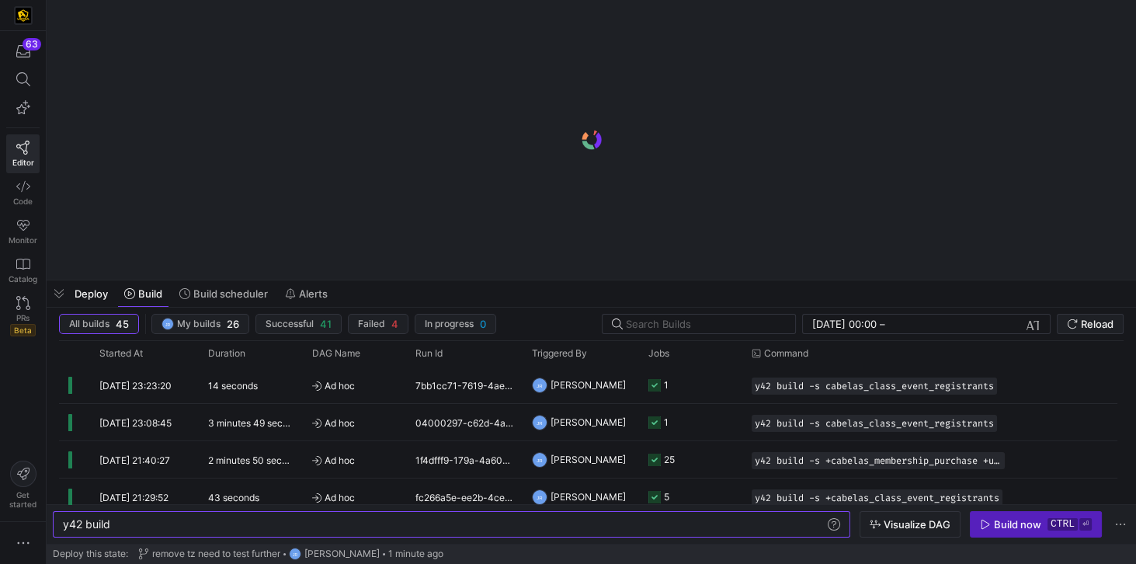
scroll to position [0, 47]
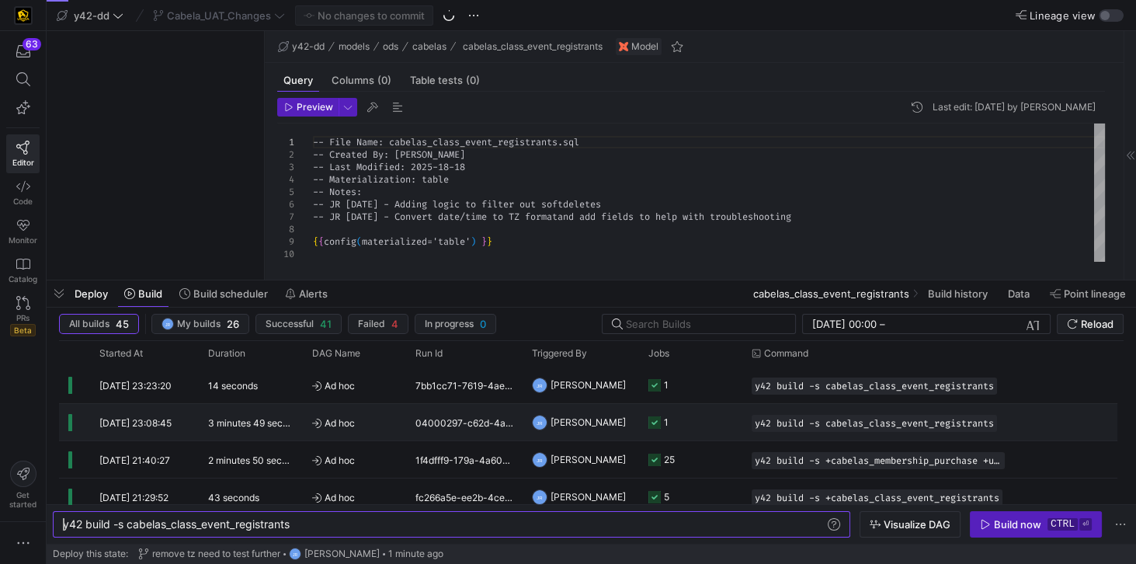
type textarea "y42 build -s cabelas_class_event_registrants"
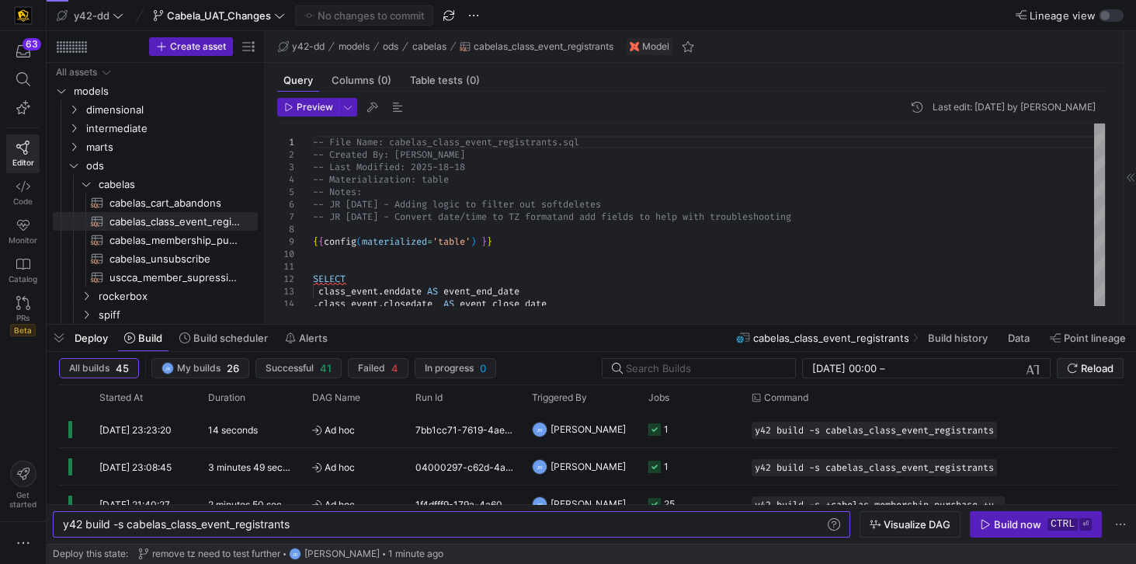
drag, startPoint x: 376, startPoint y: 282, endPoint x: 391, endPoint y: 326, distance: 46.7
click at [391, 326] on div at bounding box center [592, 325] width 1090 height 6
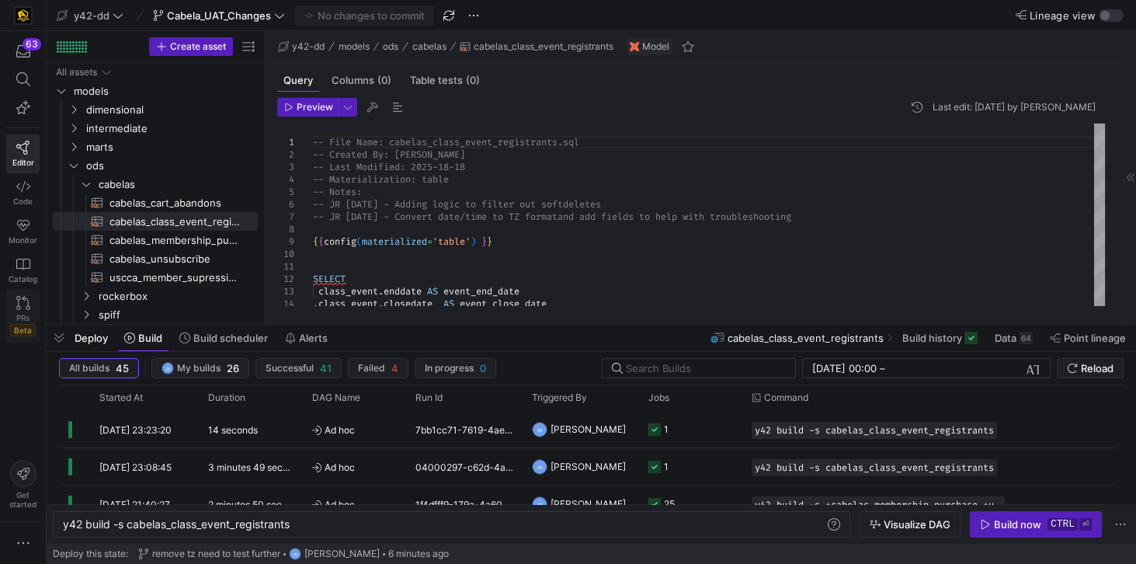
click at [26, 300] on icon at bounding box center [23, 303] width 14 height 14
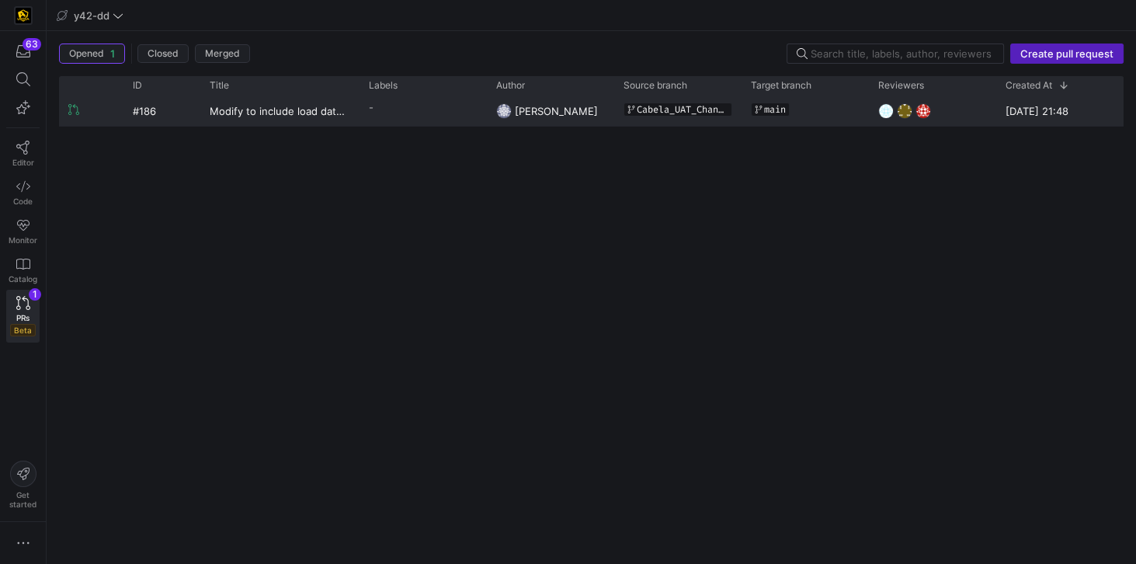
click at [145, 110] on div "#186" at bounding box center [161, 111] width 77 height 30
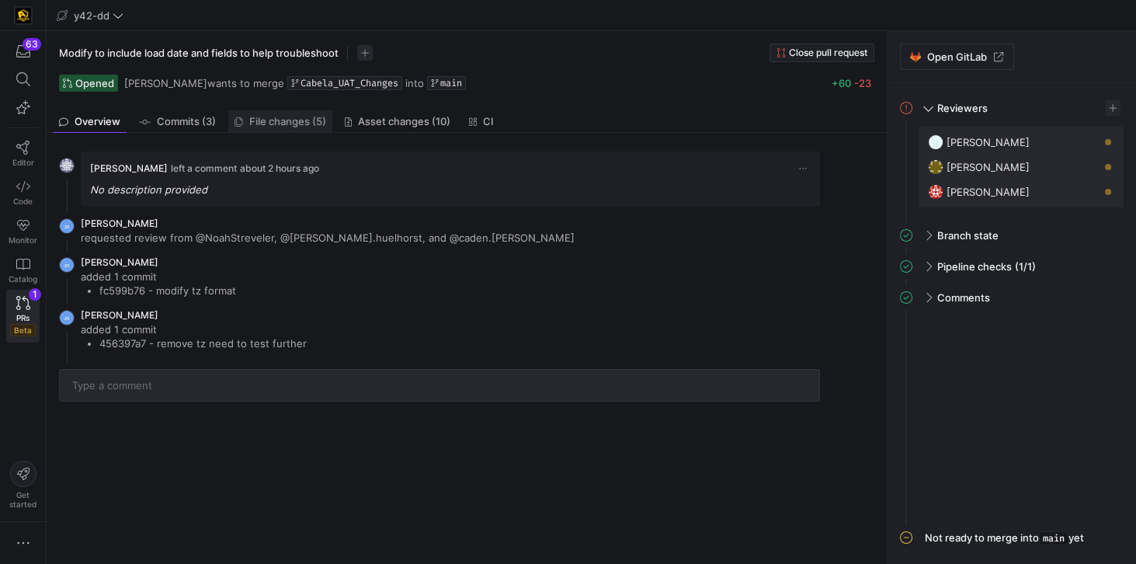
click at [280, 124] on span "File changes (5)" at bounding box center [287, 122] width 77 height 10
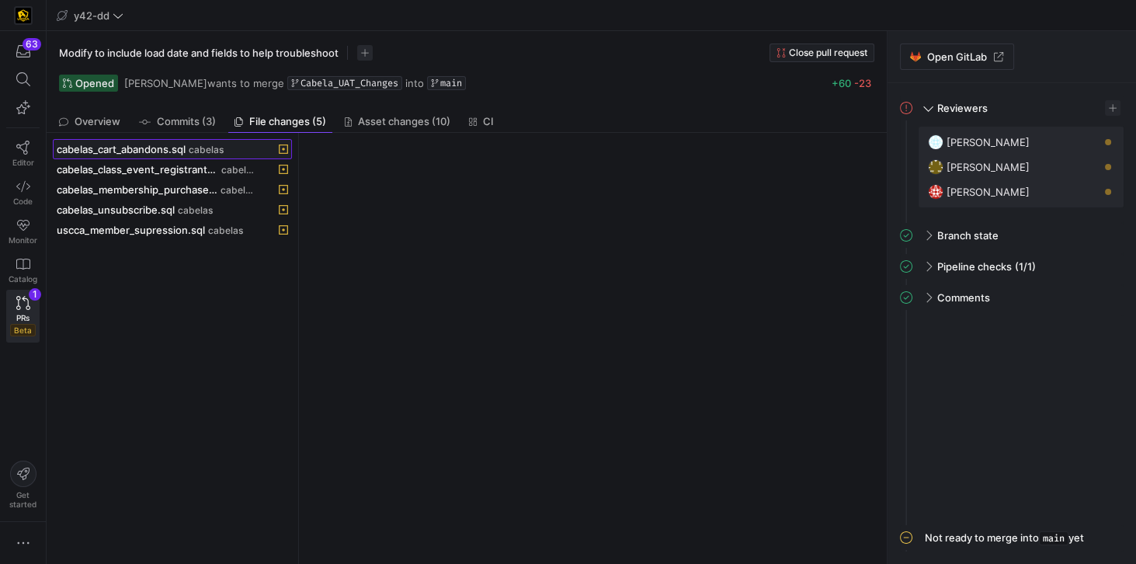
click at [134, 145] on span "cabelas_cart_abandons.sql" at bounding box center [121, 149] width 129 height 12
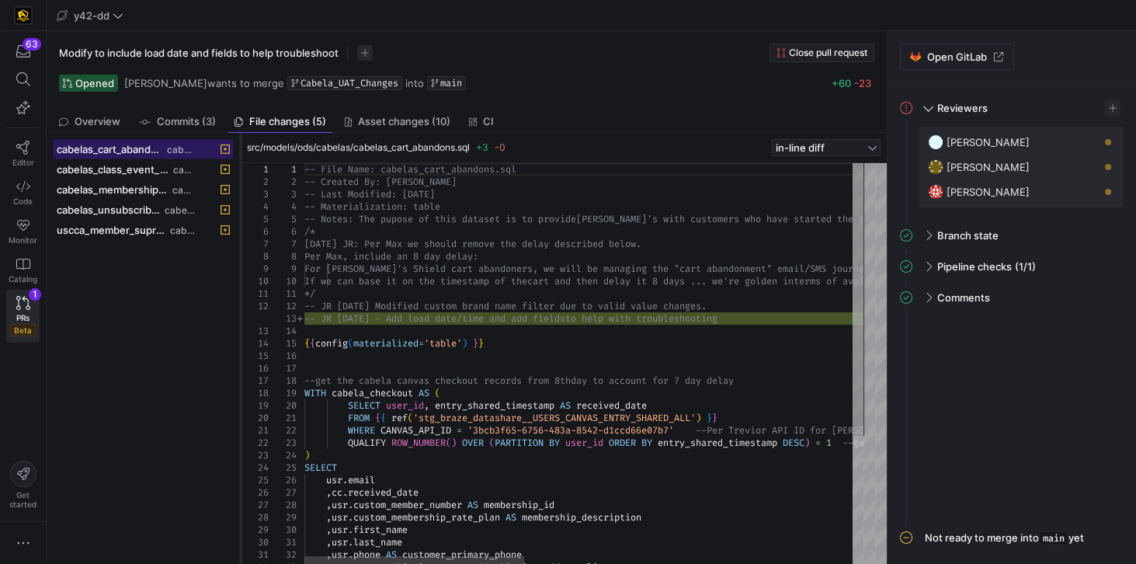
drag, startPoint x: 299, startPoint y: 356, endPoint x: 241, endPoint y: 364, distance: 58.9
click at [241, 364] on div at bounding box center [241, 348] width 6 height 431
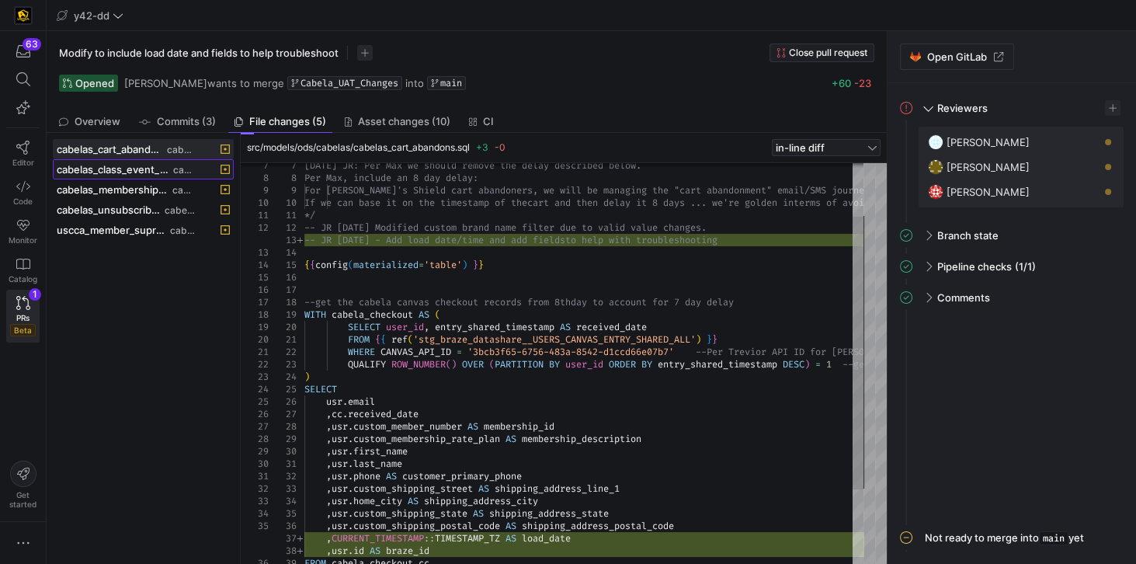
click at [122, 172] on span "cabelas_class_event_registrants.sql" at bounding box center [113, 169] width 113 height 12
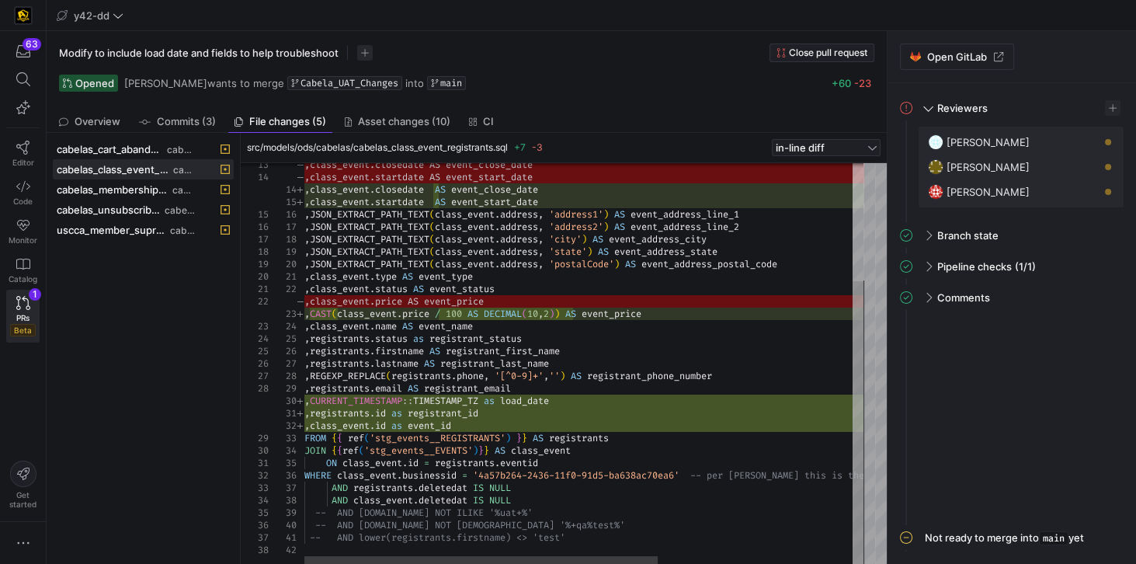
type textarea "id as event_id FROM {{ ref('stg_events__REGISTRANTS') }} AS registrants JOIN {{…"
click at [679, 519] on div ", class_event . closedate AS event_close_date , class_event . startdate AS even…" at bounding box center [737, 281] width 866 height 569
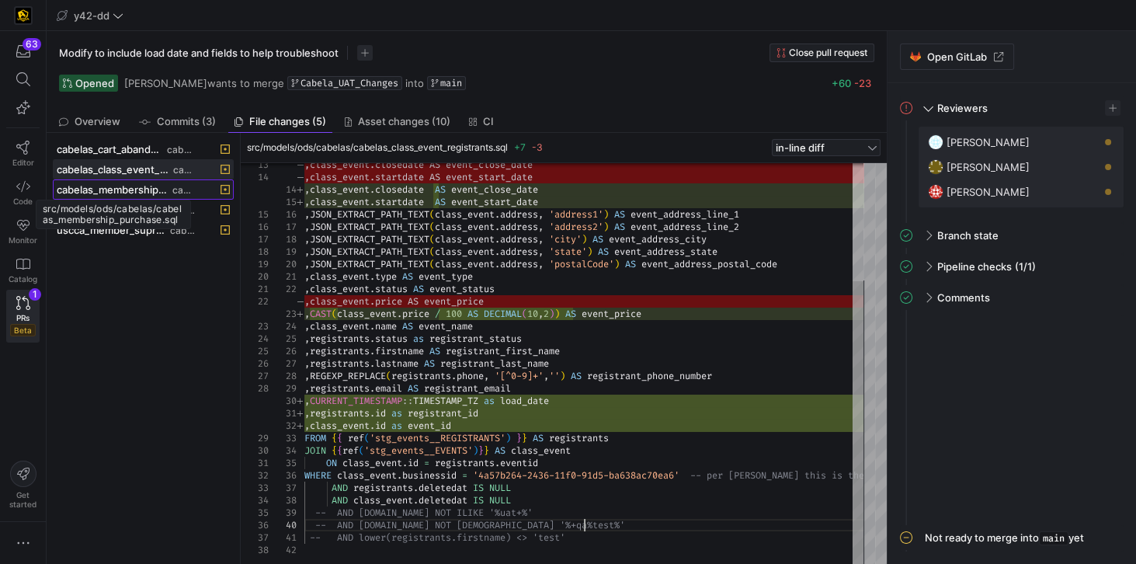
click at [104, 190] on span "cabelas_membership_purchase.sql" at bounding box center [113, 189] width 113 height 12
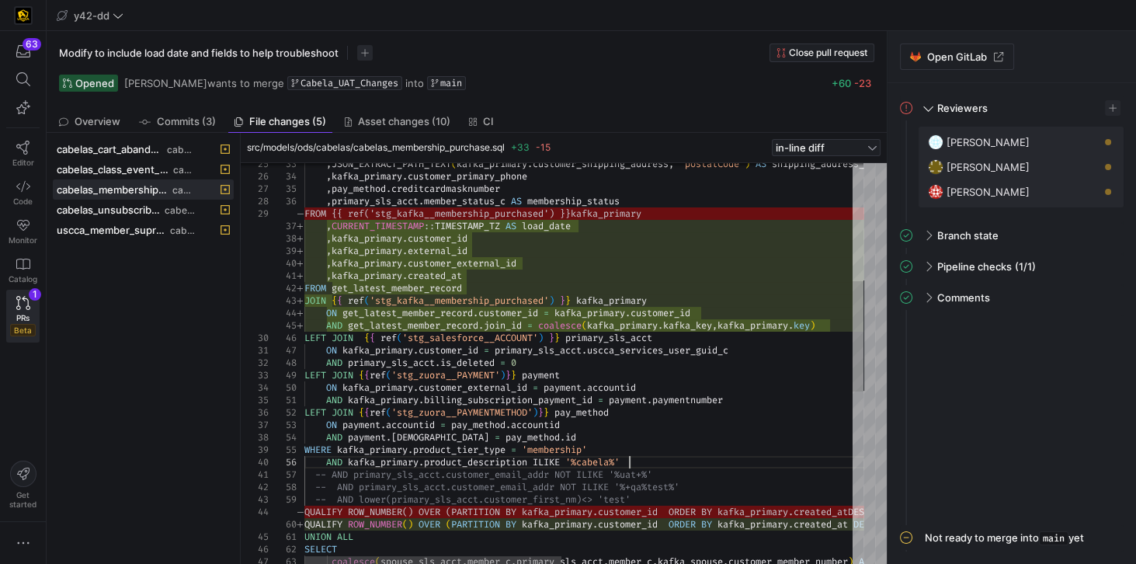
click at [672, 458] on div ", JSON_EXTRACT_PATH_TEXT ( kafka_primary . customer_shipping_address , 'postalC…" at bounding box center [899, 466] width 1191 height 1463
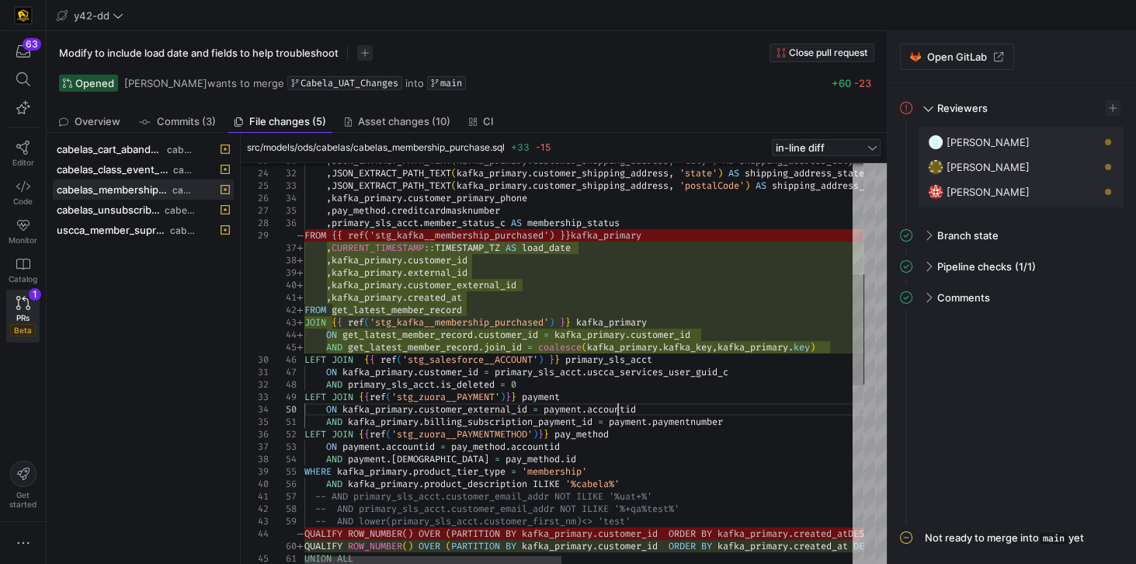
click at [617, 404] on div ", JSON_EXTRACT_PATH_TEXT ( kafka_primary . customer_shipping_address , 'city' )…" at bounding box center [899, 488] width 1191 height 1463
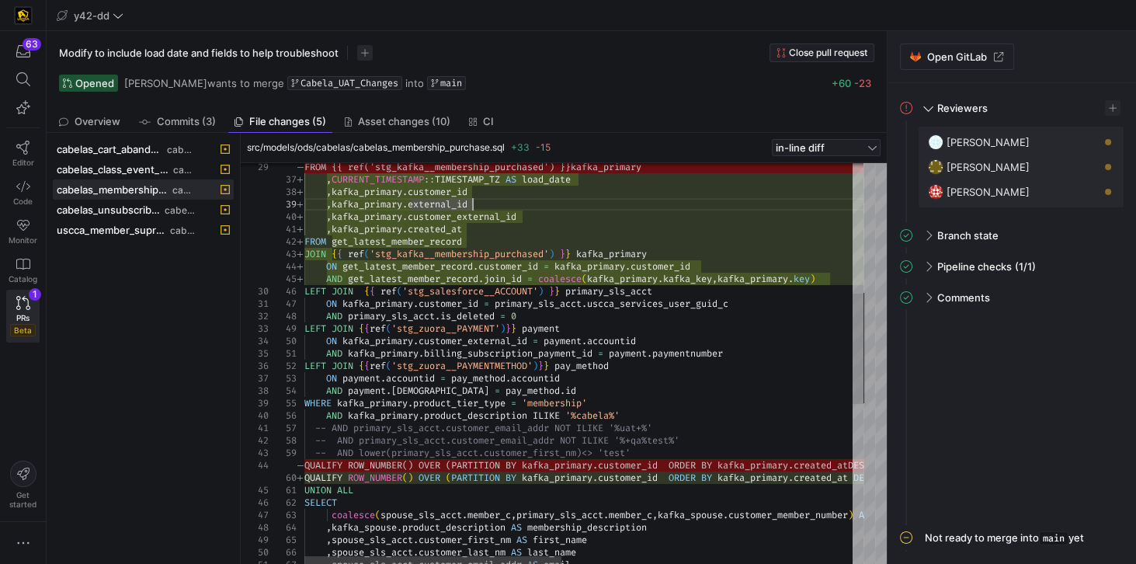
type textarea "_zuora__PAYMENTMETHOD')}} pay_method ON payment.accountid = pay_method.accounti…"
click at [556, 471] on div ", CURRENT_TIMESTAMP :: TIMESTAMP_TZ AS load_date , kafka_primary . customer_id …" at bounding box center [899, 420] width 1191 height 1463
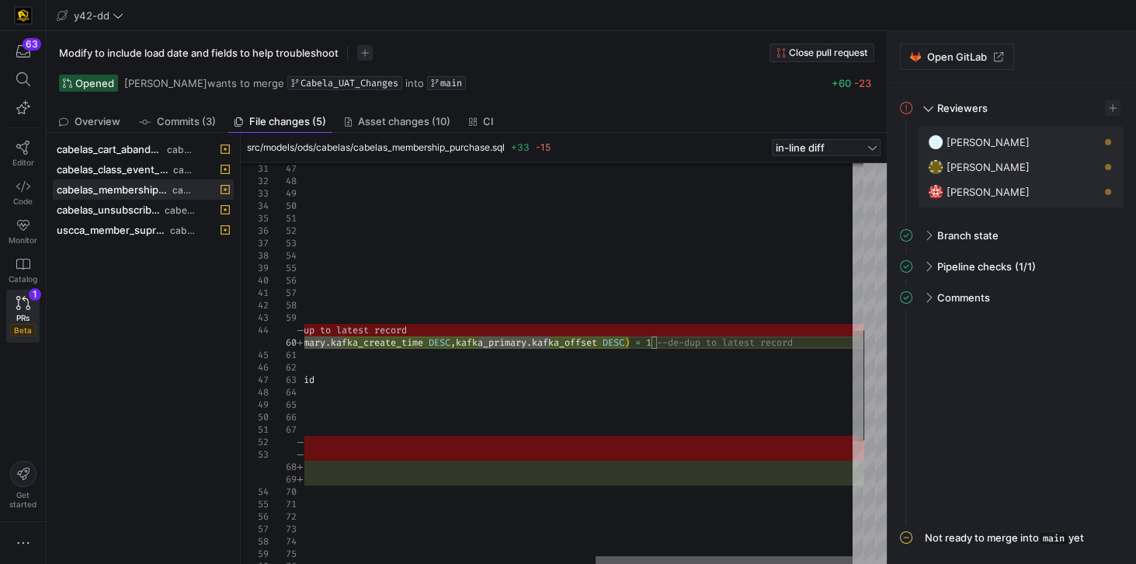
click at [807, 563] on div at bounding box center [724, 560] width 257 height 9
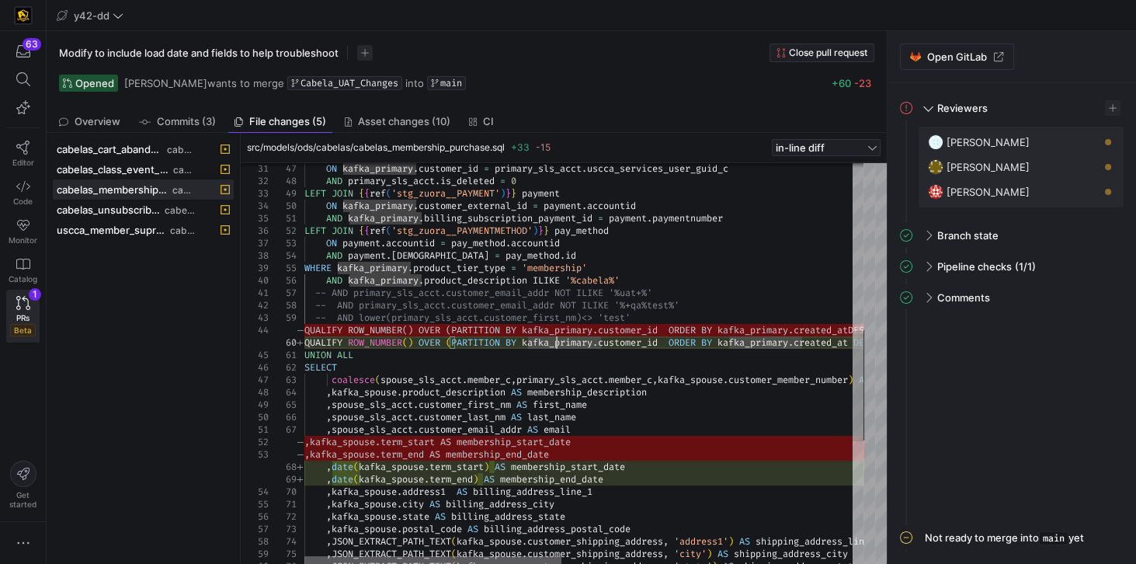
click at [304, 556] on div at bounding box center [432, 560] width 257 height 9
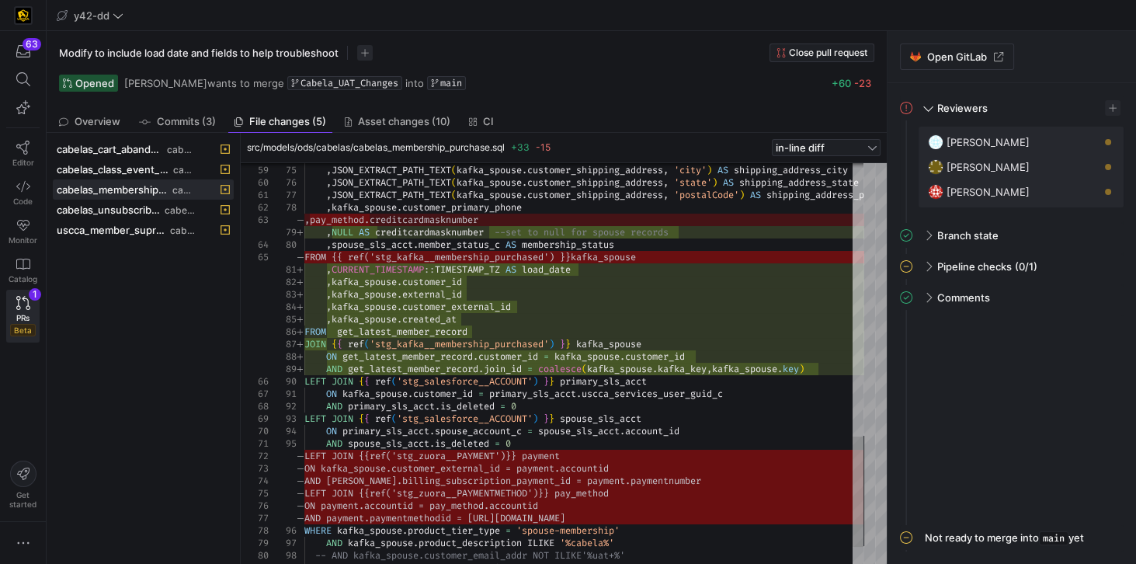
click at [137, 344] on div "cabelas_cart_abandons.sql cabelas cabelas_class_event_registrants.sql cabelas c…" at bounding box center [143, 348] width 181 height 419
click at [117, 212] on span "cabelas_unsubscribe.sql" at bounding box center [109, 209] width 105 height 12
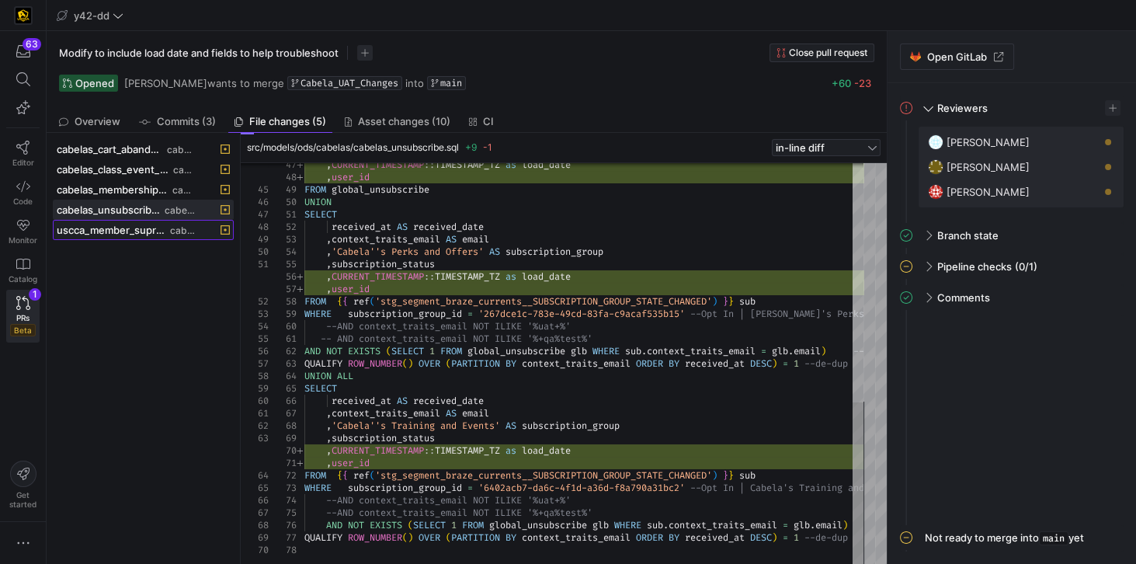
click at [99, 224] on span "uscca_member_supression.sql" at bounding box center [112, 230] width 110 height 12
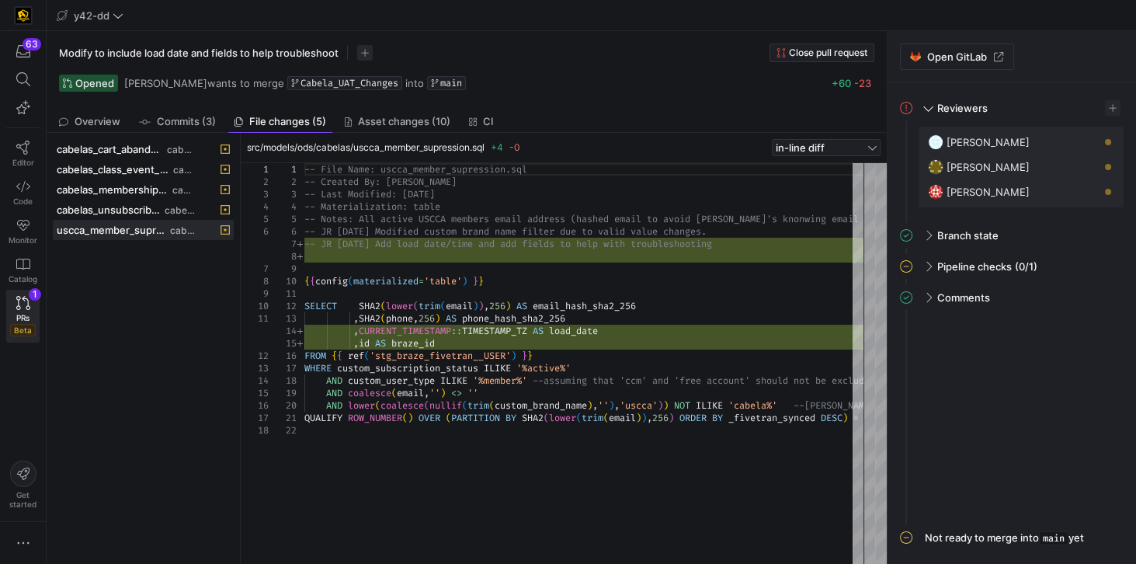
click at [166, 320] on div "cabelas_cart_abandons.sql cabelas cabelas_class_event_registrants.sql cabelas c…" at bounding box center [143, 348] width 181 height 419
click at [992, 354] on y42-pull-request-detail-sidebar-unresolved-comments-panel "Comments All comments have been resolved" at bounding box center [1012, 405] width 224 height 240
click at [927, 267] on span at bounding box center [927, 266] width 12 height 7
click at [989, 391] on y42-pull-request-detail-sidebar-unresolved-comments-panel "Comments All comments have been resolved" at bounding box center [1012, 427] width 224 height 196
click at [624, 271] on div "-- File Name: uscca_member_supression.sql -- Created By: [PERSON_NAME] -- Last …" at bounding box center [737, 364] width 866 height 402
